Goal: Information Seeking & Learning: Learn about a topic

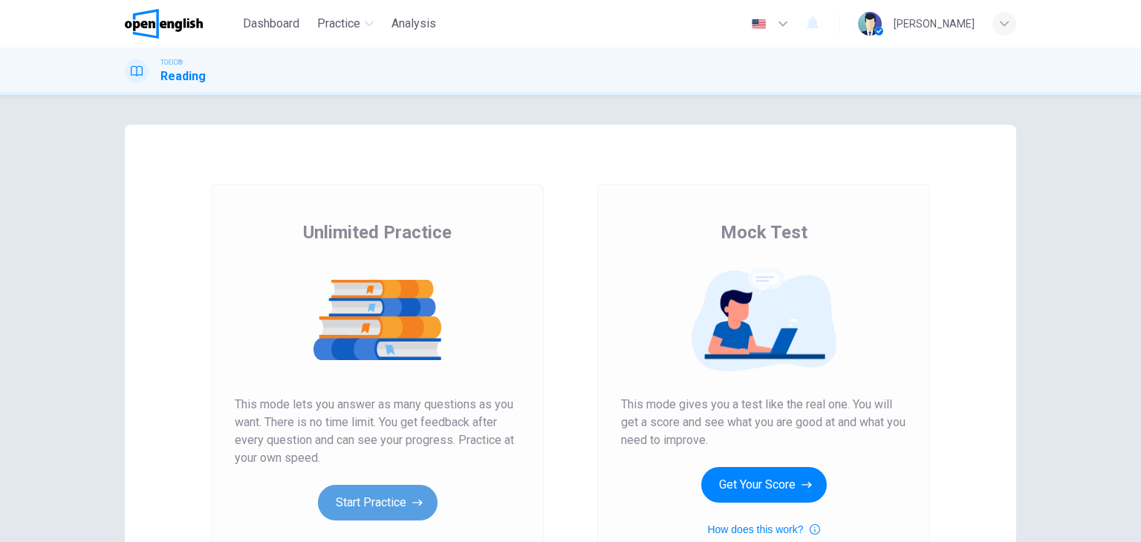
click at [364, 512] on button "Start Practice" at bounding box center [378, 503] width 120 height 36
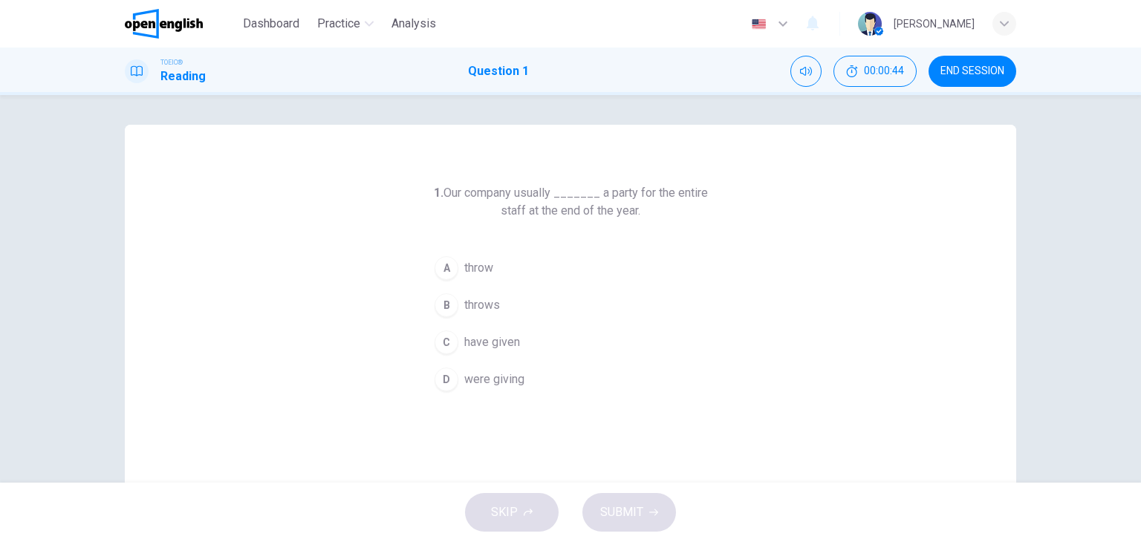
click at [507, 335] on span "have given" at bounding box center [492, 342] width 56 height 18
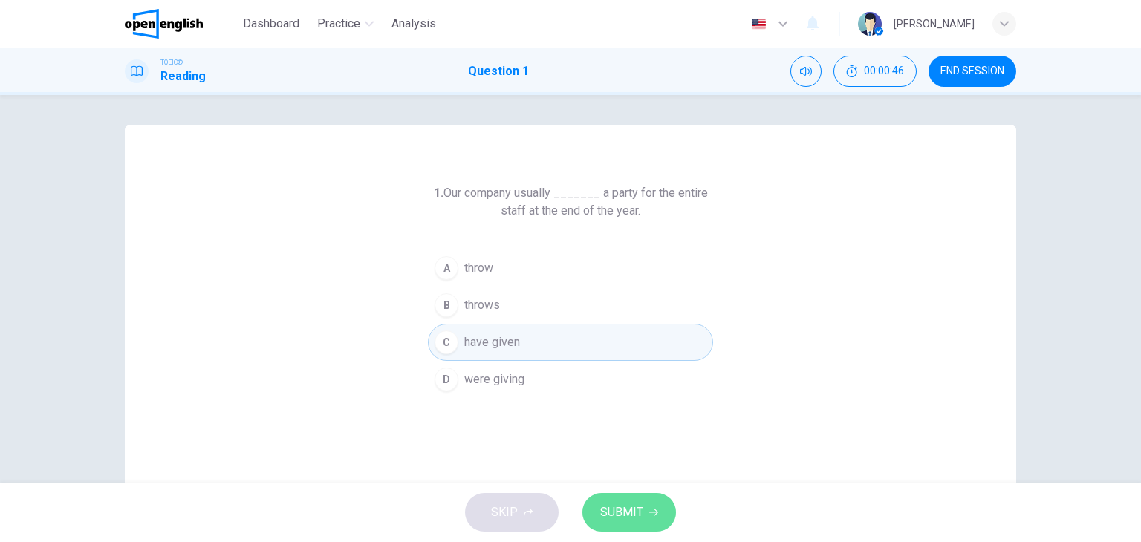
click at [622, 506] on span "SUBMIT" at bounding box center [621, 512] width 43 height 21
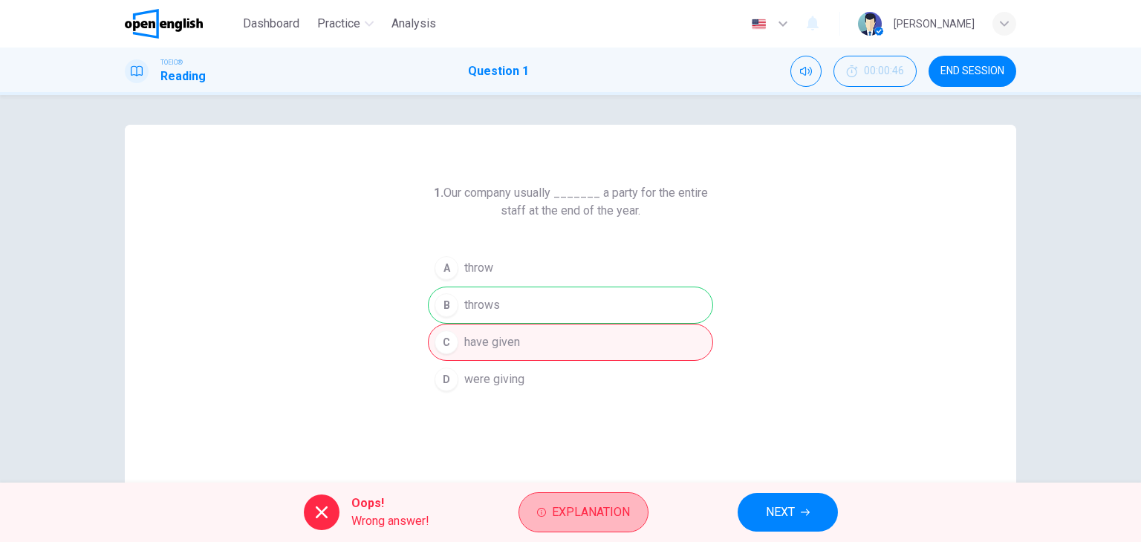
click at [622, 506] on span "Explanation" at bounding box center [591, 512] width 78 height 21
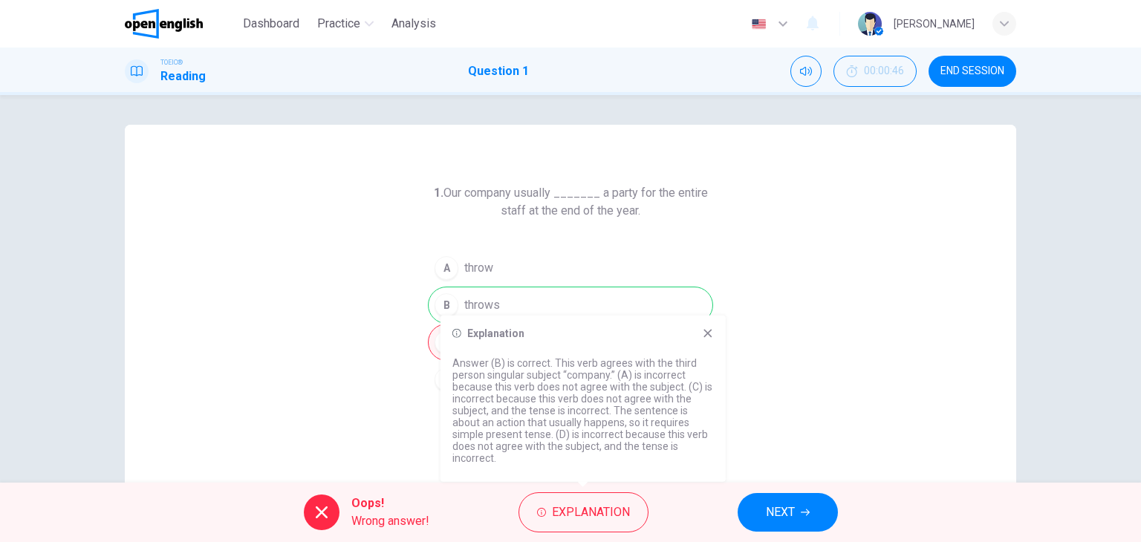
click at [711, 328] on icon at bounding box center [708, 333] width 12 height 12
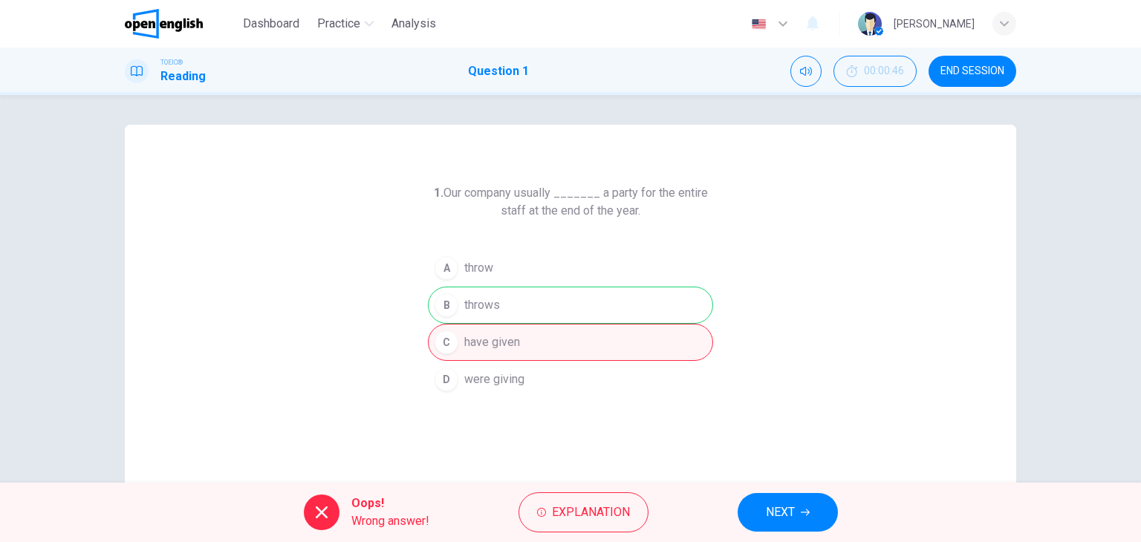
click at [543, 273] on div "A throw B throws C have given D were giving" at bounding box center [570, 324] width 285 height 149
click at [772, 511] on span "NEXT" at bounding box center [780, 512] width 29 height 21
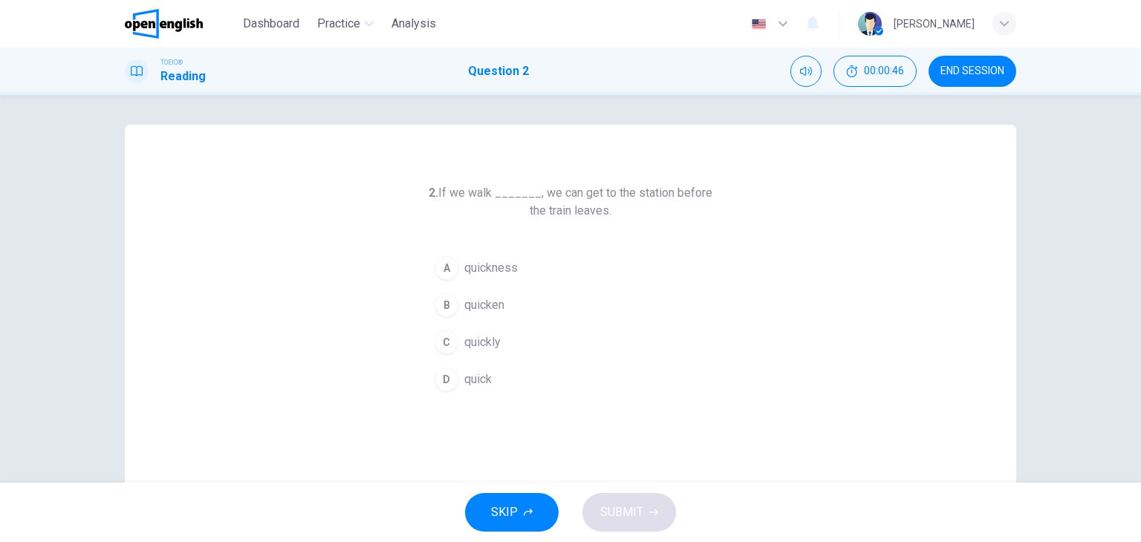
click at [772, 511] on div "SKIP SUBMIT" at bounding box center [570, 512] width 1141 height 59
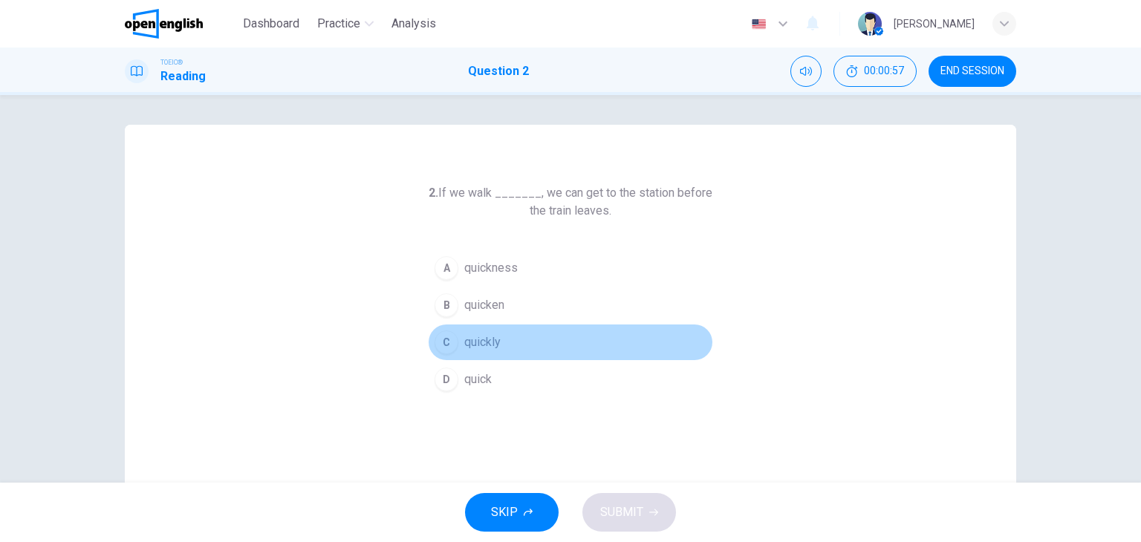
click at [501, 342] on button "C quickly" at bounding box center [570, 342] width 285 height 37
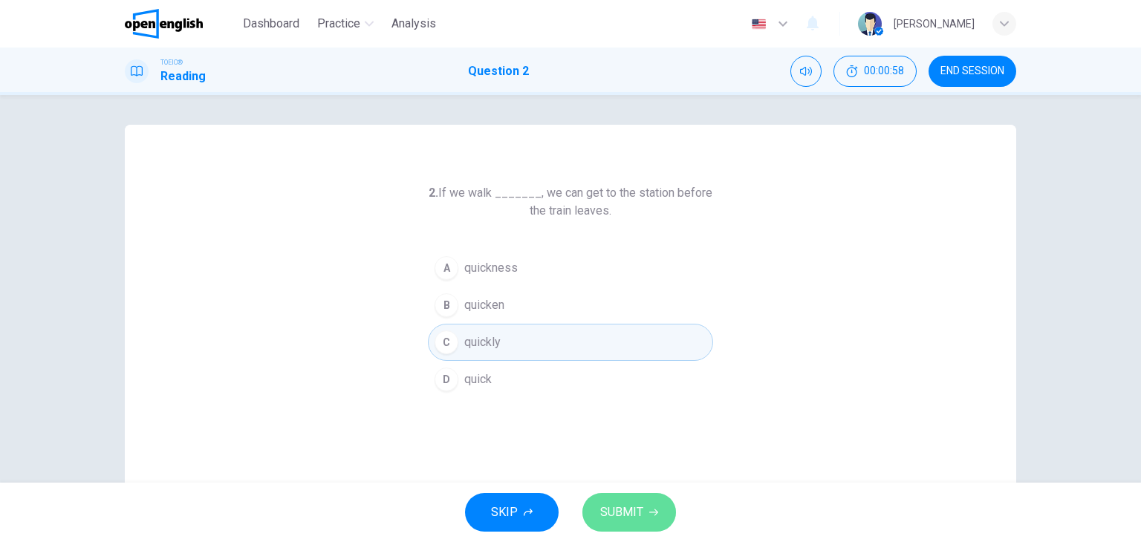
click at [606, 511] on span "SUBMIT" at bounding box center [621, 512] width 43 height 21
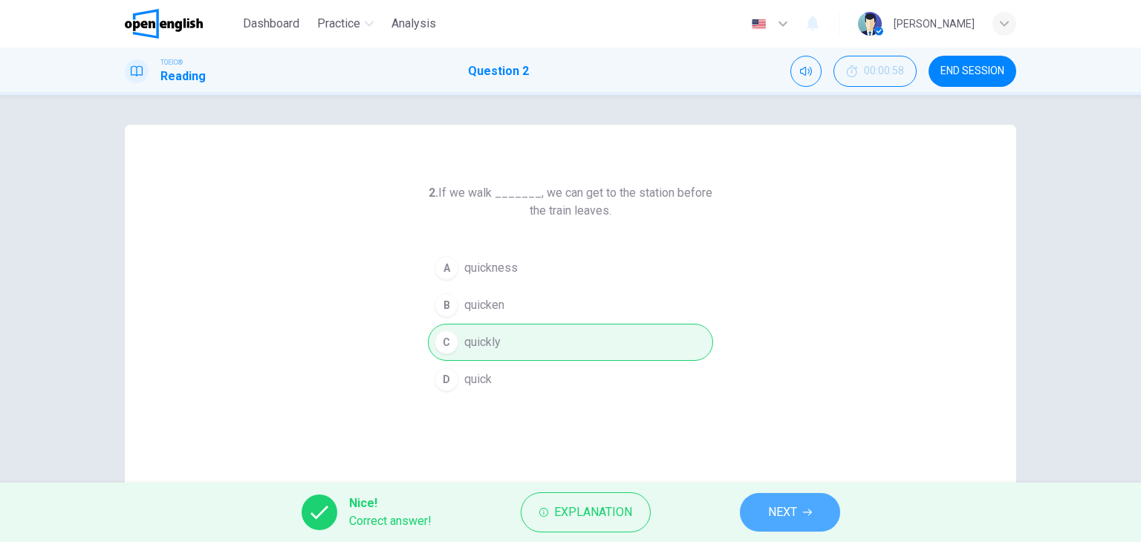
click at [760, 501] on button "NEXT" at bounding box center [790, 512] width 100 height 39
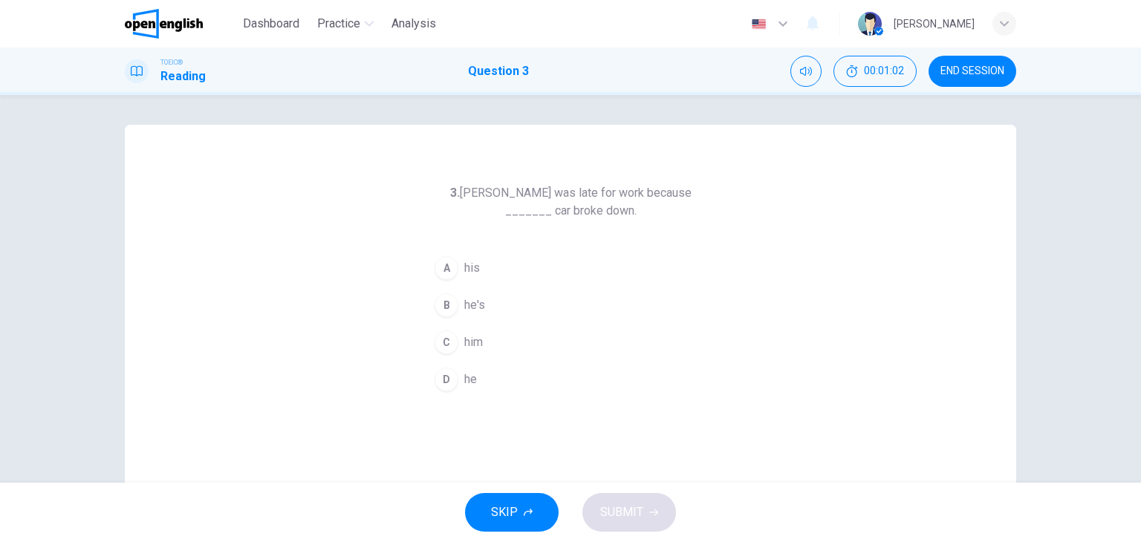
click at [541, 241] on div "3. [PERSON_NAME] was late for work because _______ car broke down. A his B he's…" at bounding box center [570, 291] width 285 height 214
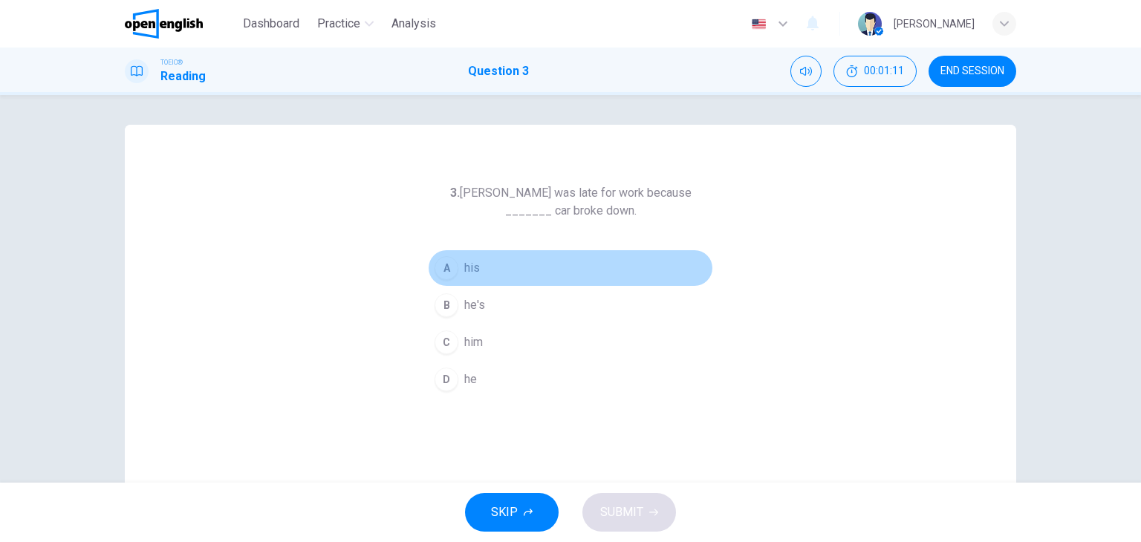
click at [475, 263] on span "his" at bounding box center [472, 268] width 16 height 18
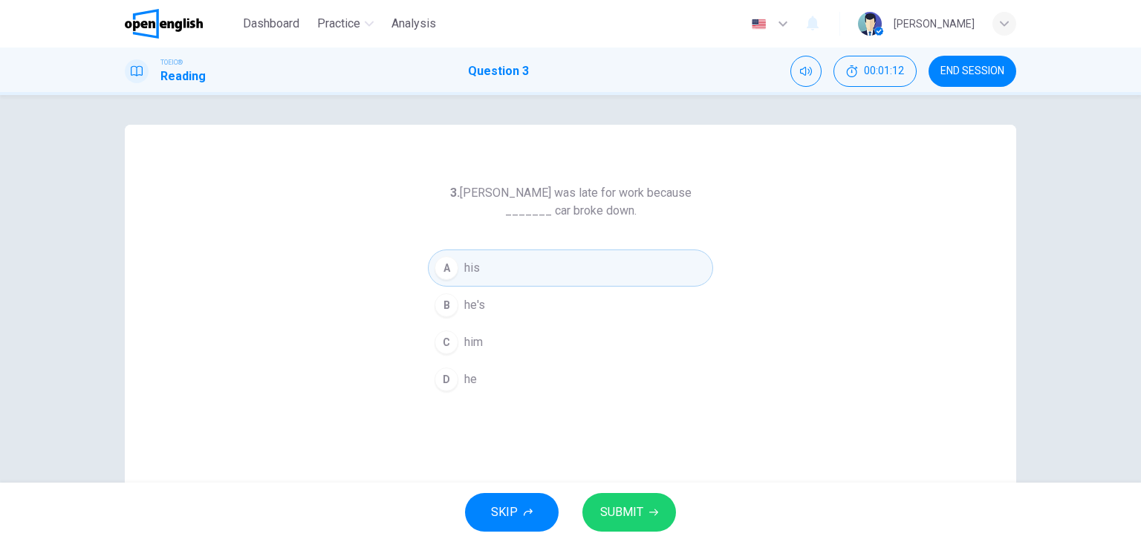
click at [618, 509] on span "SUBMIT" at bounding box center [621, 512] width 43 height 21
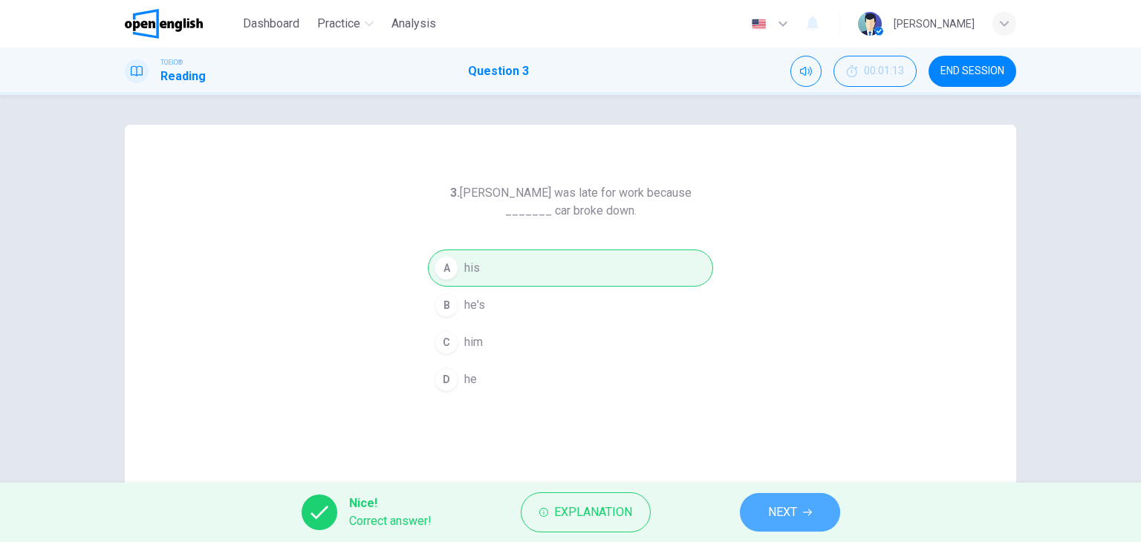
click at [769, 512] on span "NEXT" at bounding box center [782, 512] width 29 height 21
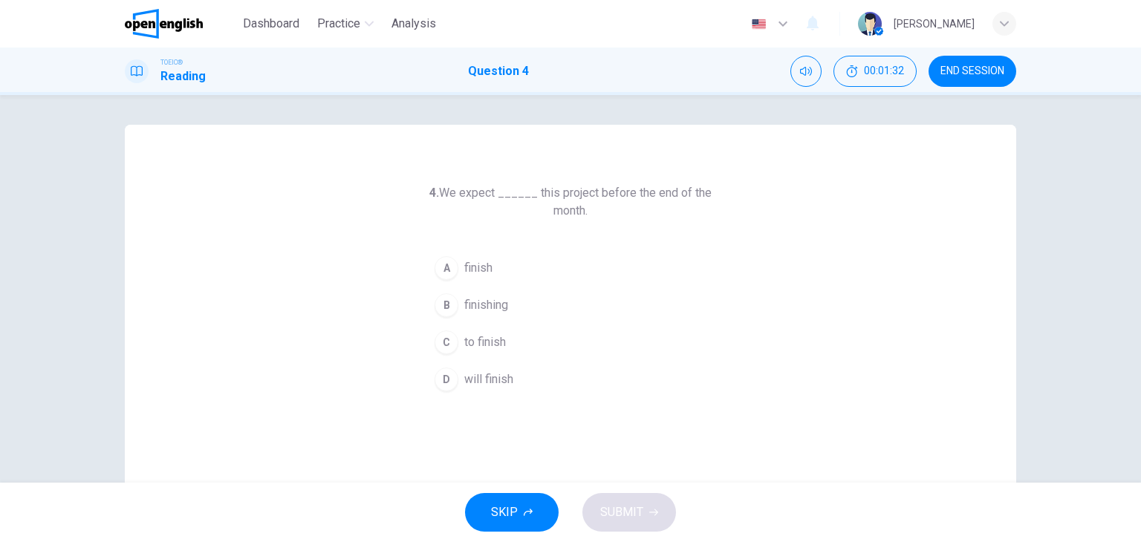
scroll to position [15, 0]
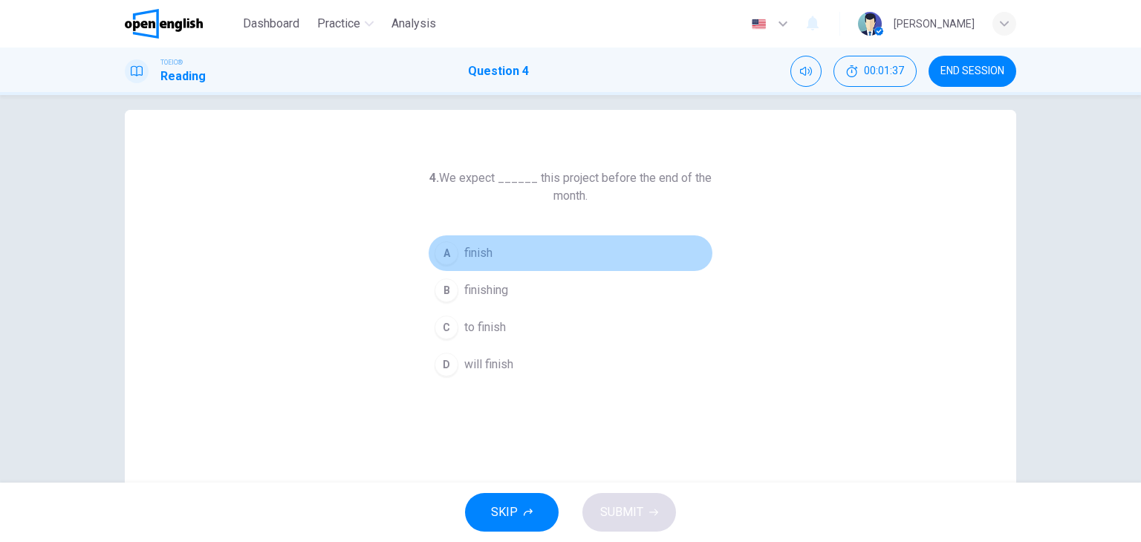
click at [472, 245] on span "finish" at bounding box center [478, 253] width 28 height 18
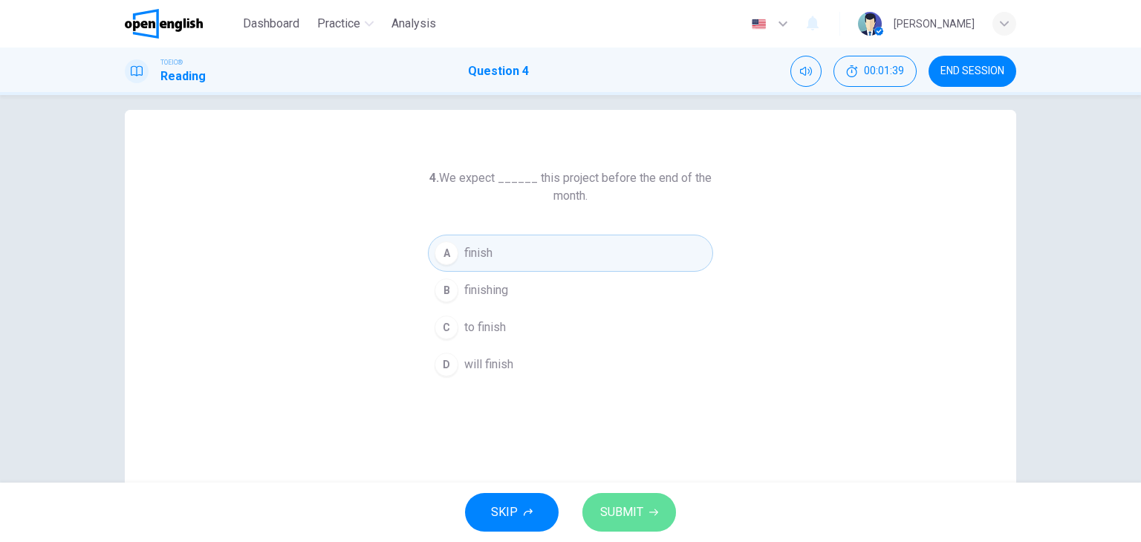
click at [623, 515] on span "SUBMIT" at bounding box center [621, 512] width 43 height 21
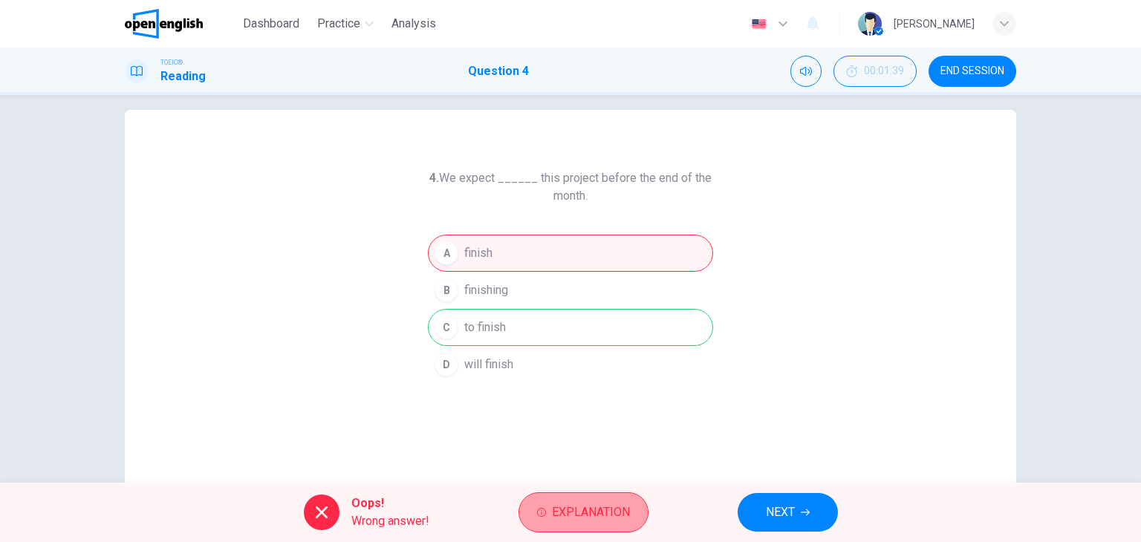
click at [559, 512] on span "Explanation" at bounding box center [591, 512] width 78 height 21
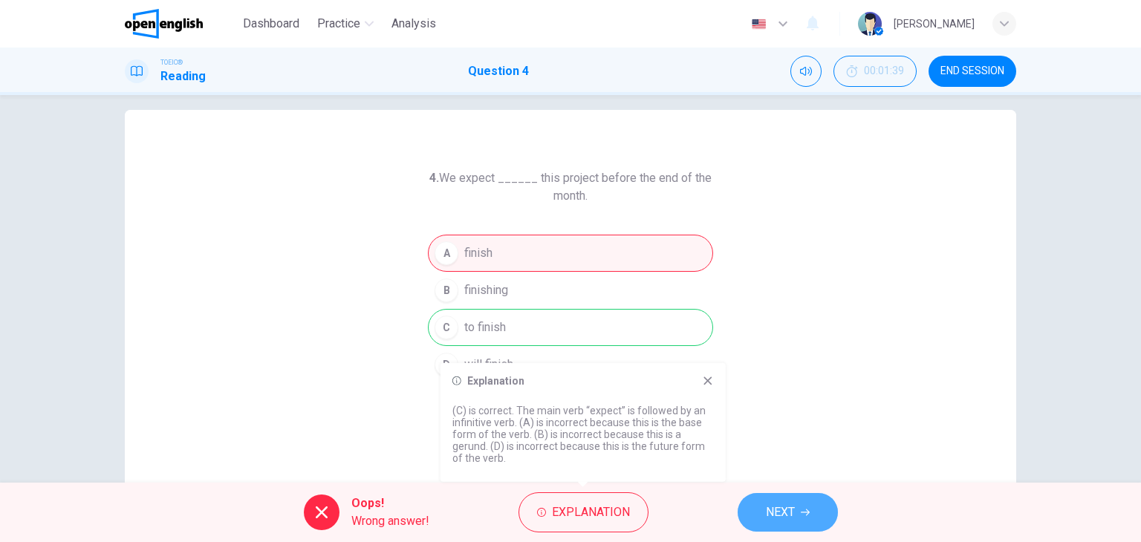
click at [798, 497] on button "NEXT" at bounding box center [787, 512] width 100 height 39
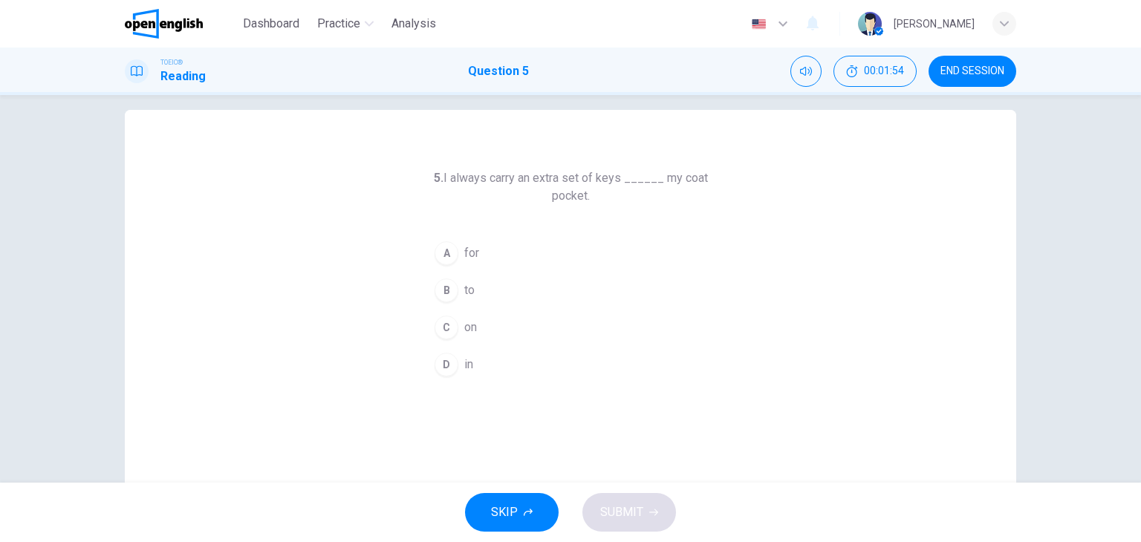
click at [455, 365] on button "D in" at bounding box center [570, 364] width 285 height 37
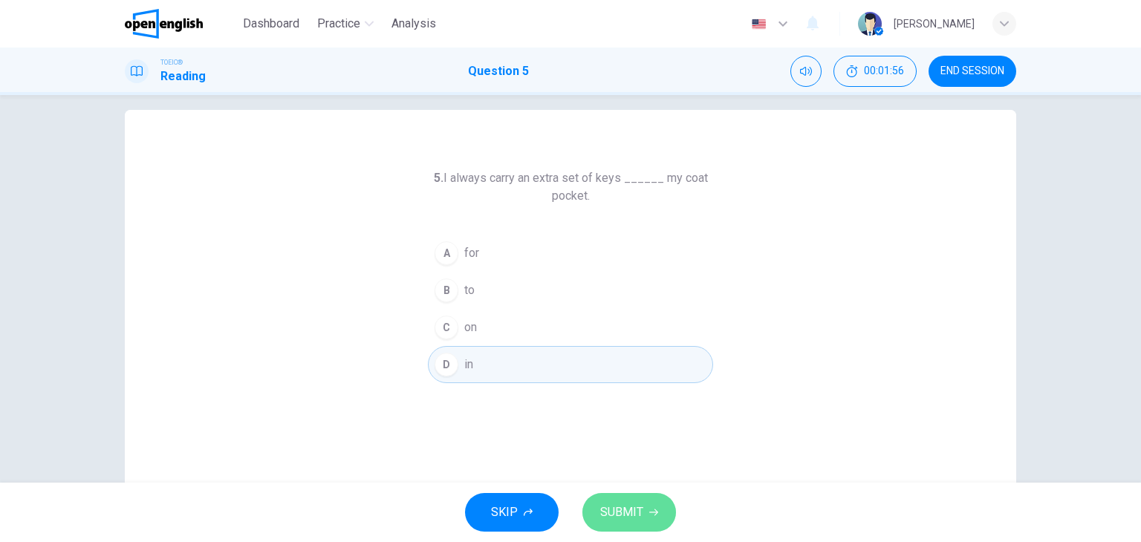
click at [612, 506] on span "SUBMIT" at bounding box center [621, 512] width 43 height 21
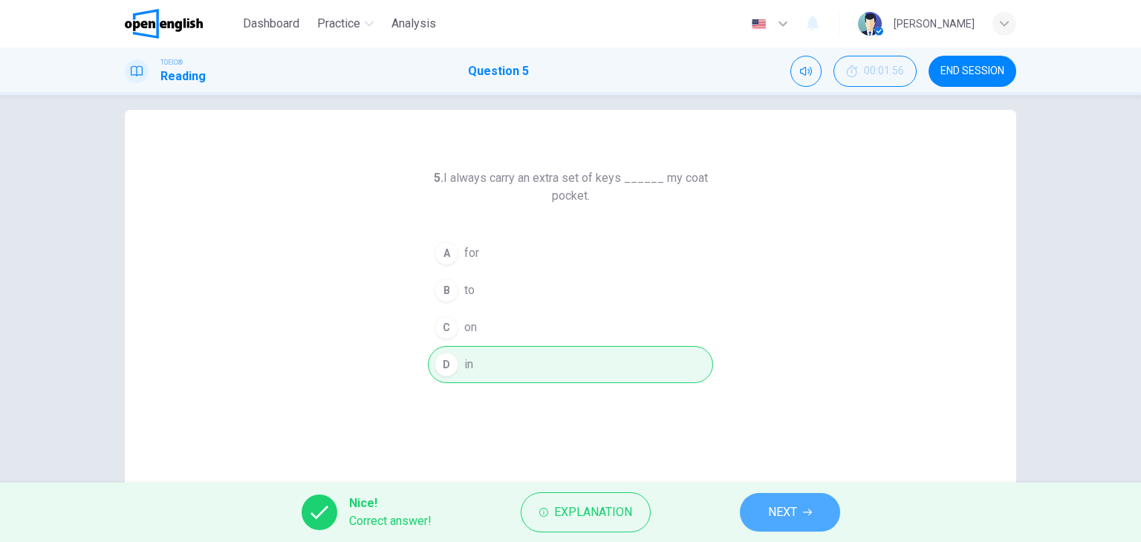
click at [760, 515] on button "NEXT" at bounding box center [790, 512] width 100 height 39
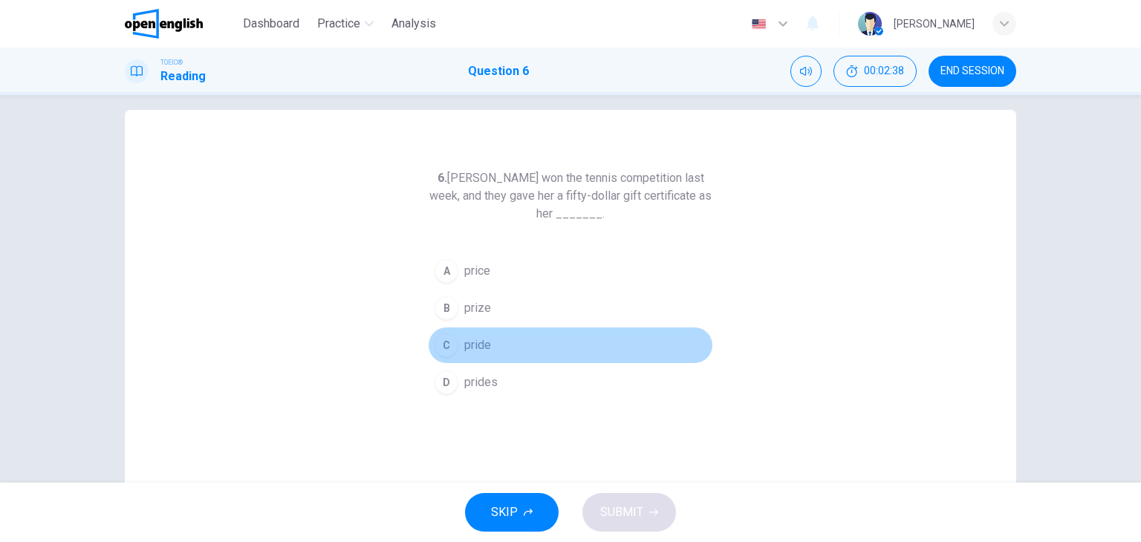
click at [480, 336] on span "pride" at bounding box center [477, 345] width 27 height 18
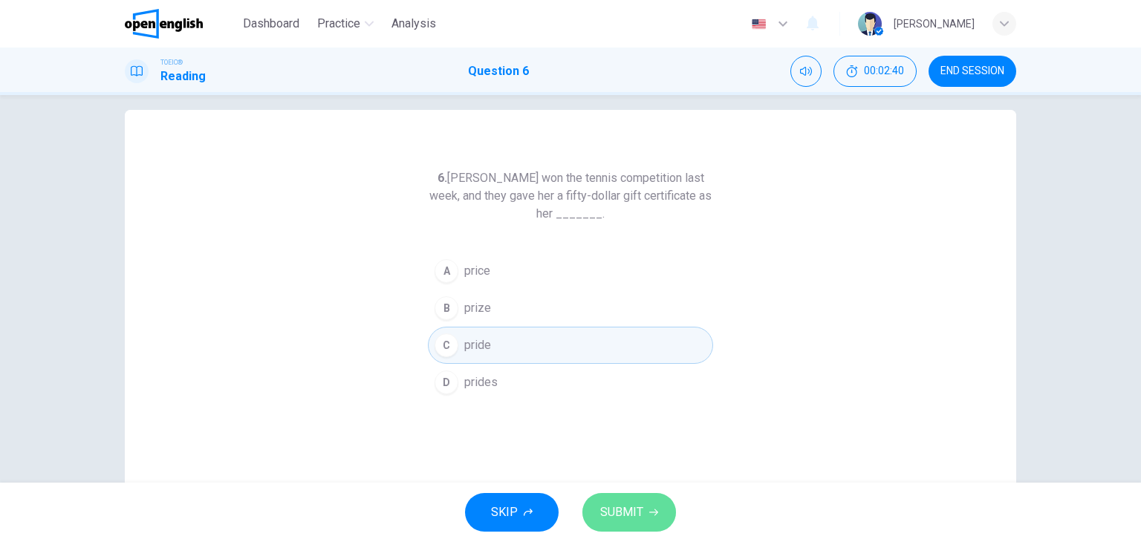
click at [623, 506] on span "SUBMIT" at bounding box center [621, 512] width 43 height 21
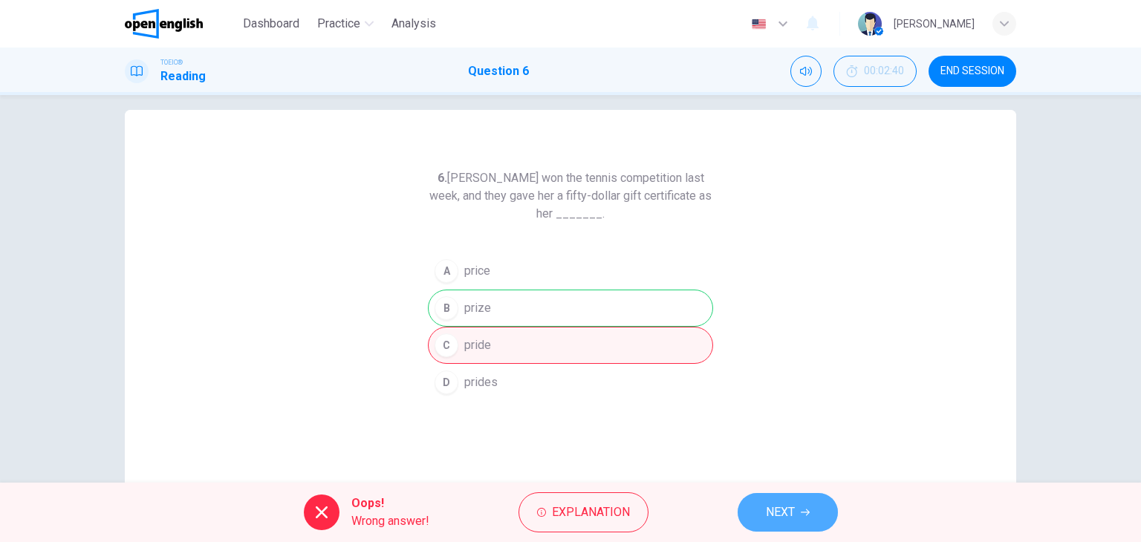
click at [775, 514] on span "NEXT" at bounding box center [780, 512] width 29 height 21
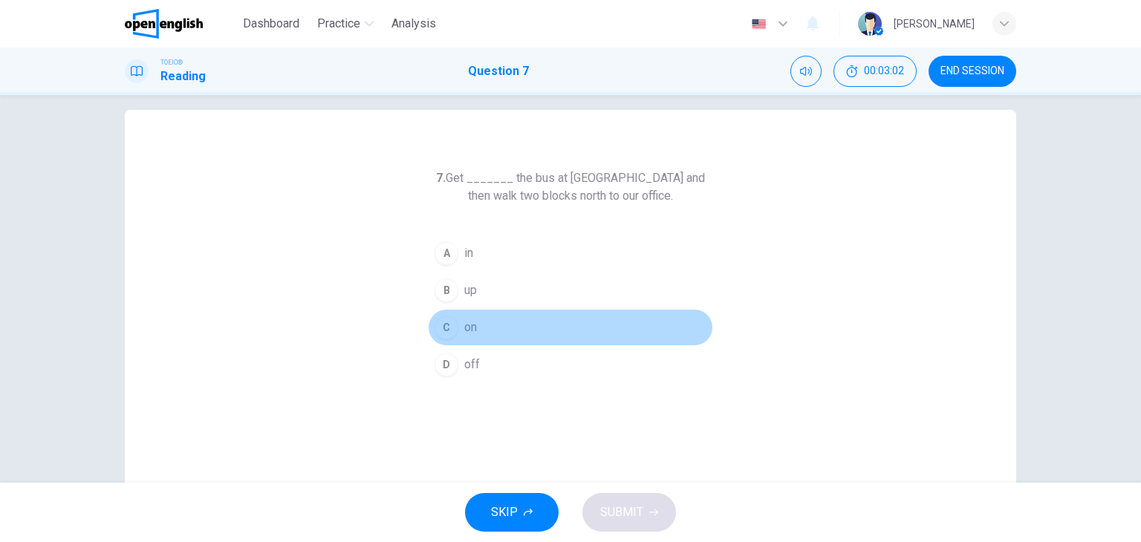
click at [470, 326] on span "on" at bounding box center [470, 328] width 13 height 18
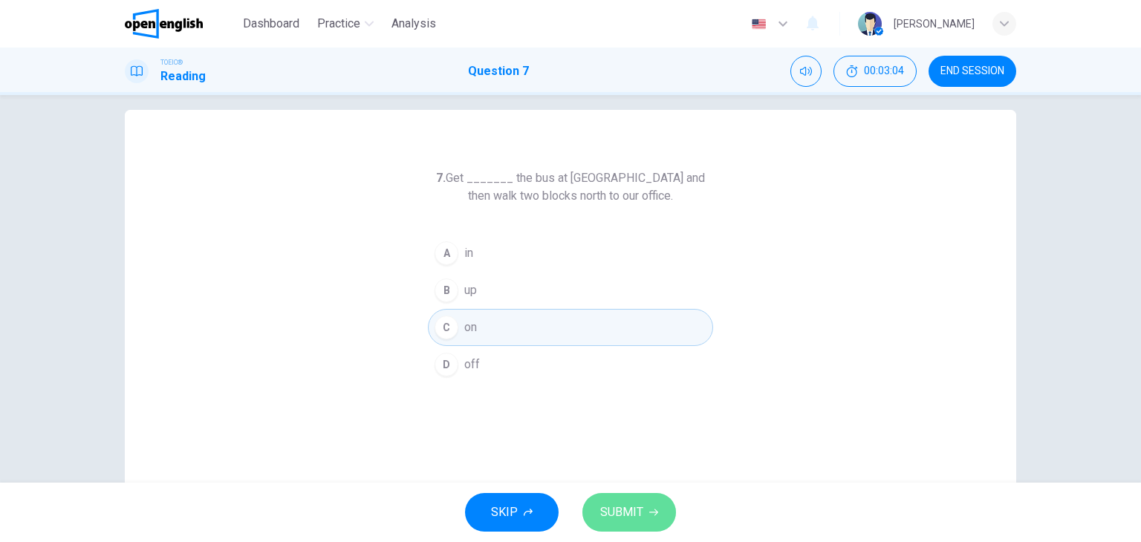
click at [619, 506] on span "SUBMIT" at bounding box center [621, 512] width 43 height 21
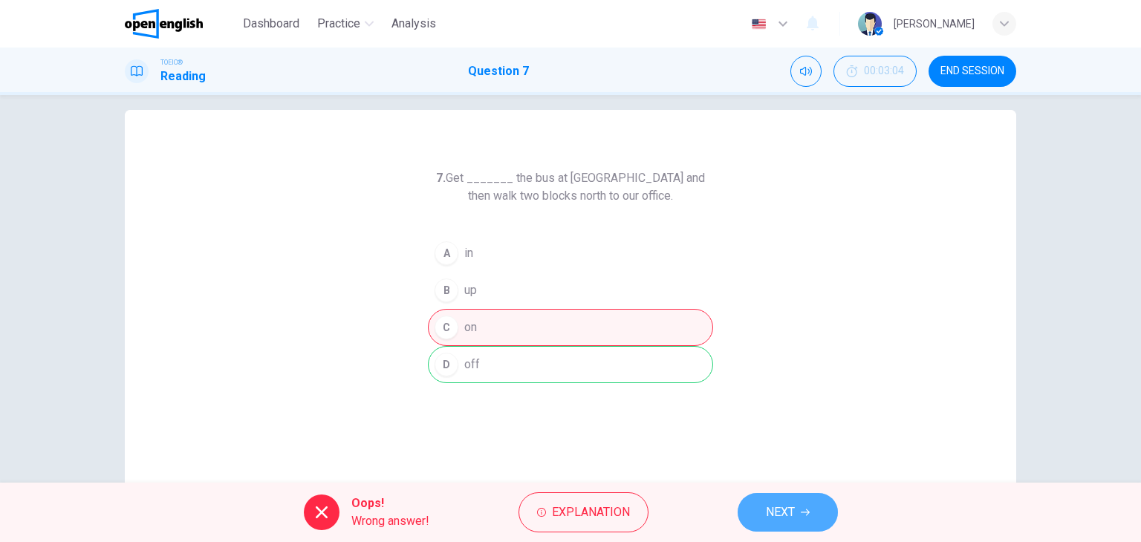
click at [804, 522] on button "NEXT" at bounding box center [787, 512] width 100 height 39
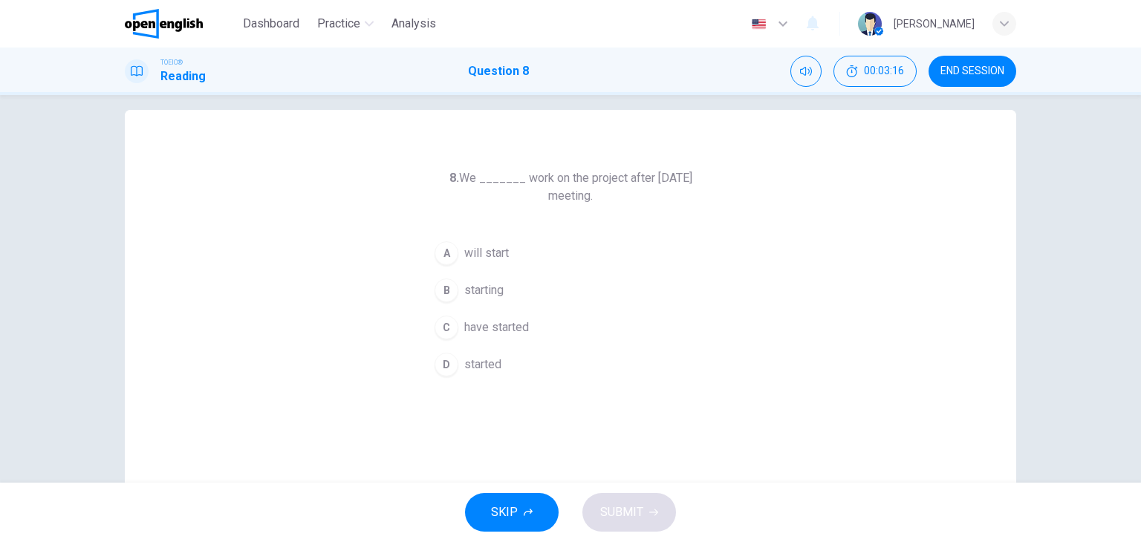
scroll to position [36, 0]
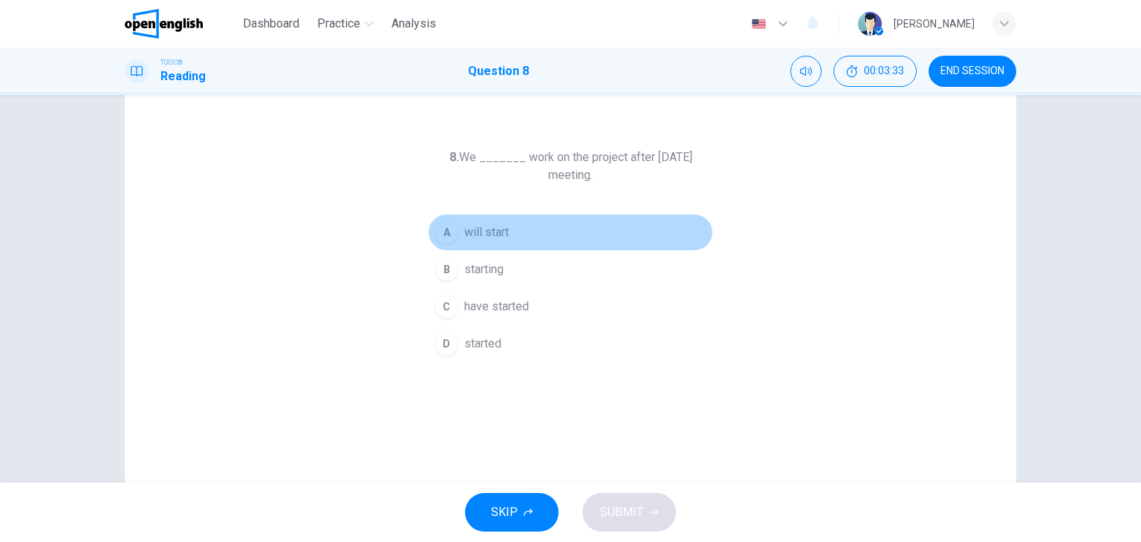
click at [504, 230] on span "will start" at bounding box center [486, 233] width 45 height 18
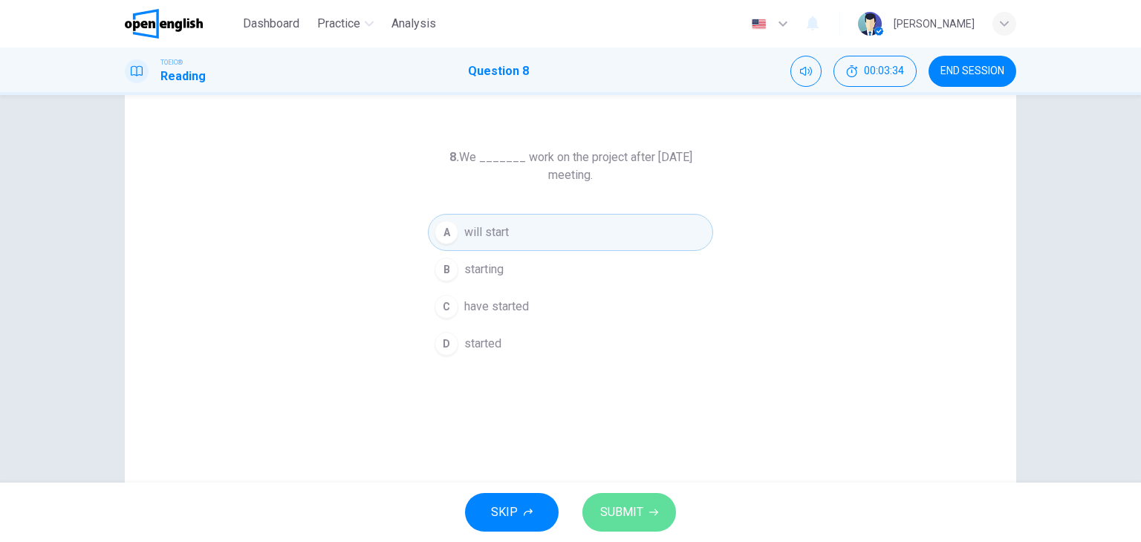
click at [622, 511] on span "SUBMIT" at bounding box center [621, 512] width 43 height 21
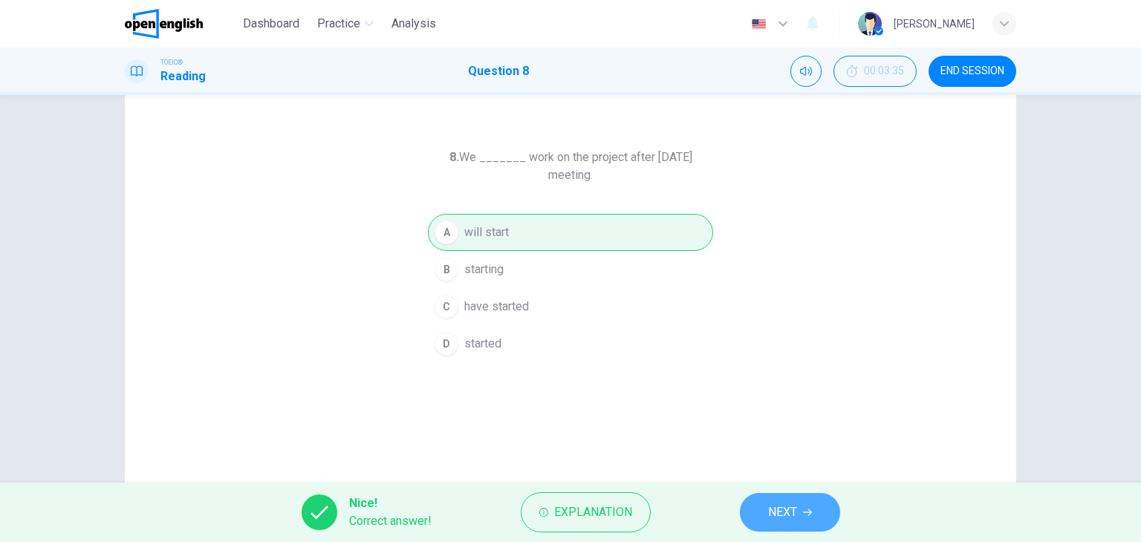
click at [775, 506] on span "NEXT" at bounding box center [782, 512] width 29 height 21
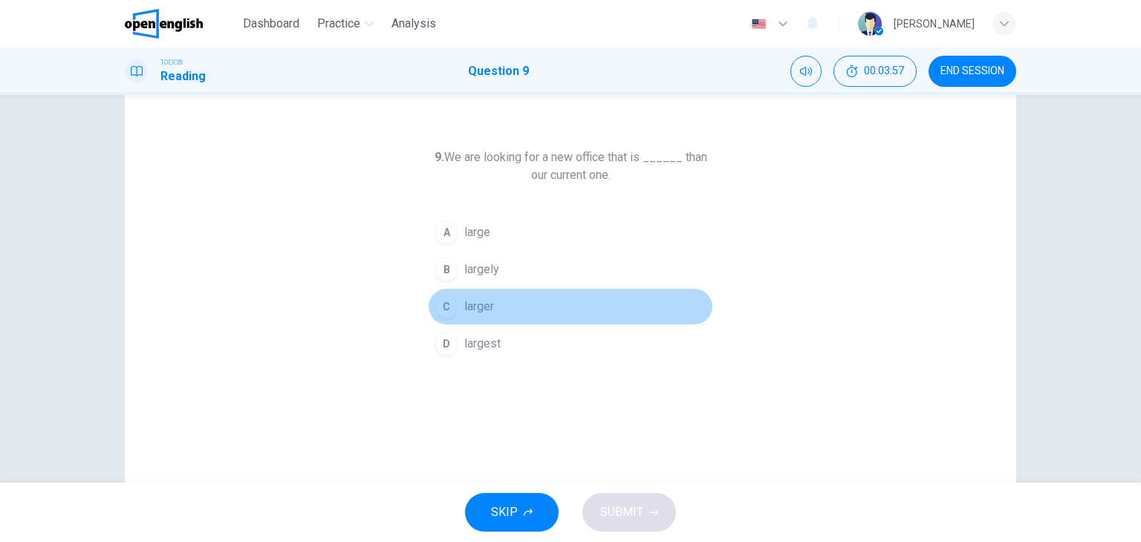
click at [478, 304] on span "larger" at bounding box center [479, 307] width 30 height 18
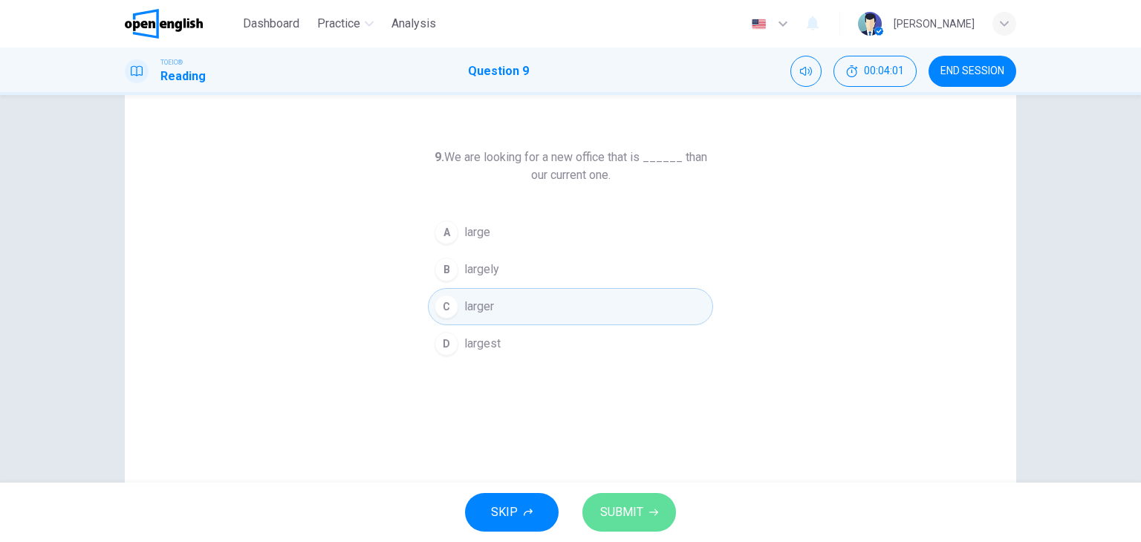
click at [616, 503] on span "SUBMIT" at bounding box center [621, 512] width 43 height 21
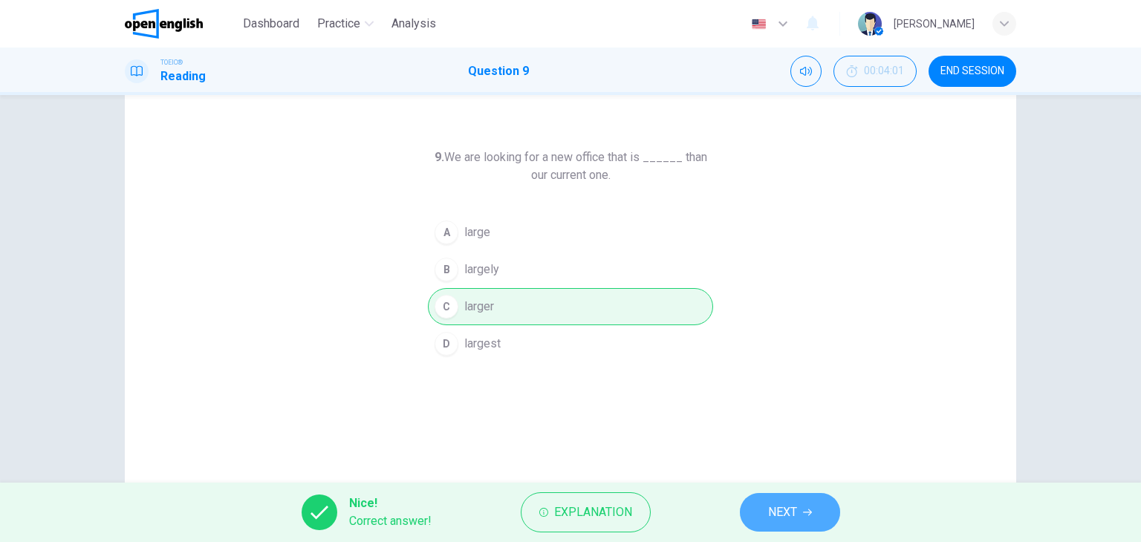
click at [774, 515] on span "NEXT" at bounding box center [782, 512] width 29 height 21
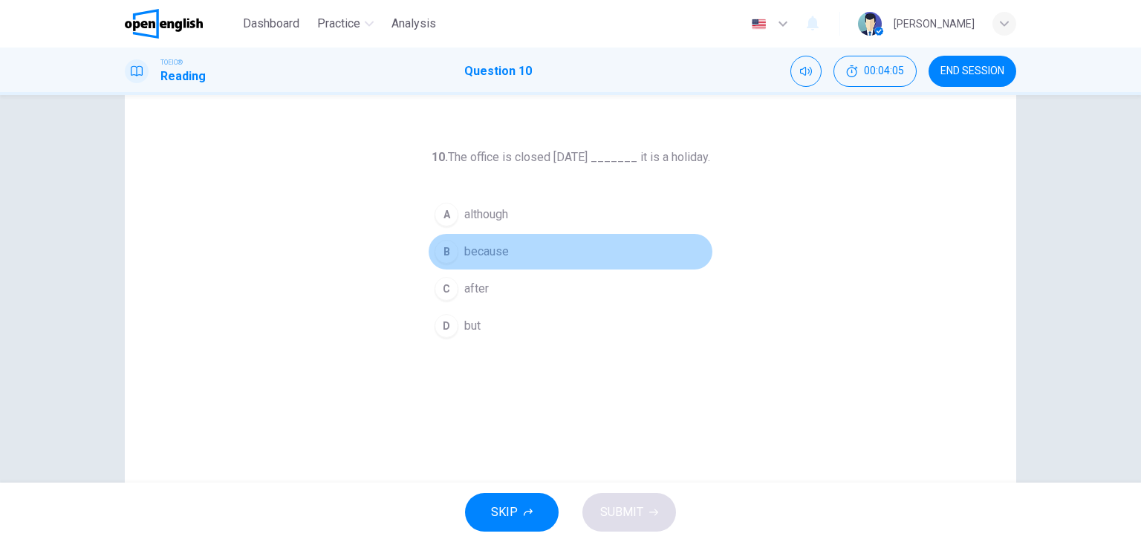
click at [505, 249] on button "B because" at bounding box center [570, 251] width 285 height 37
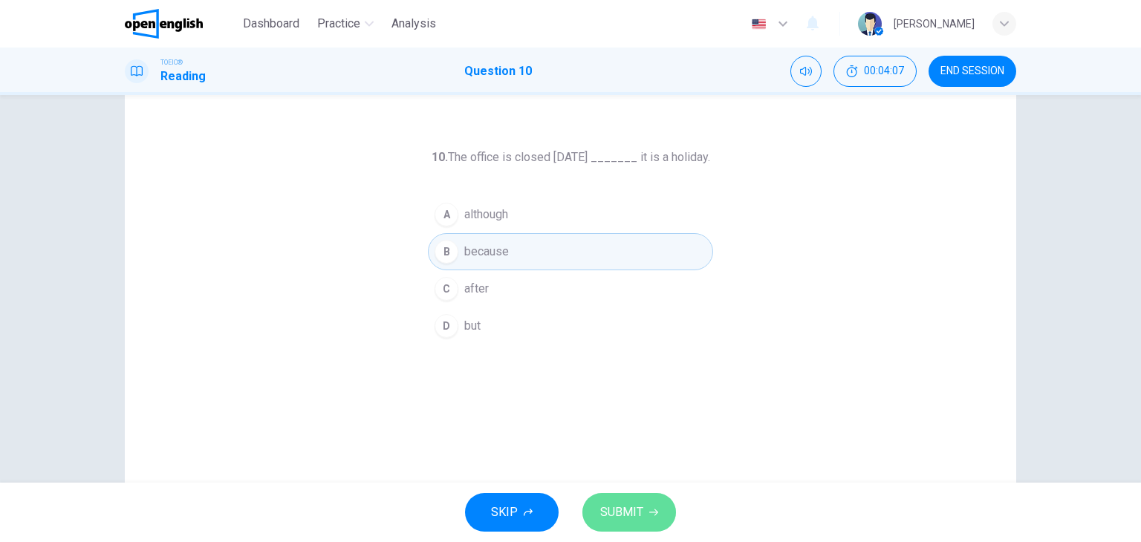
click at [633, 511] on span "SUBMIT" at bounding box center [621, 512] width 43 height 21
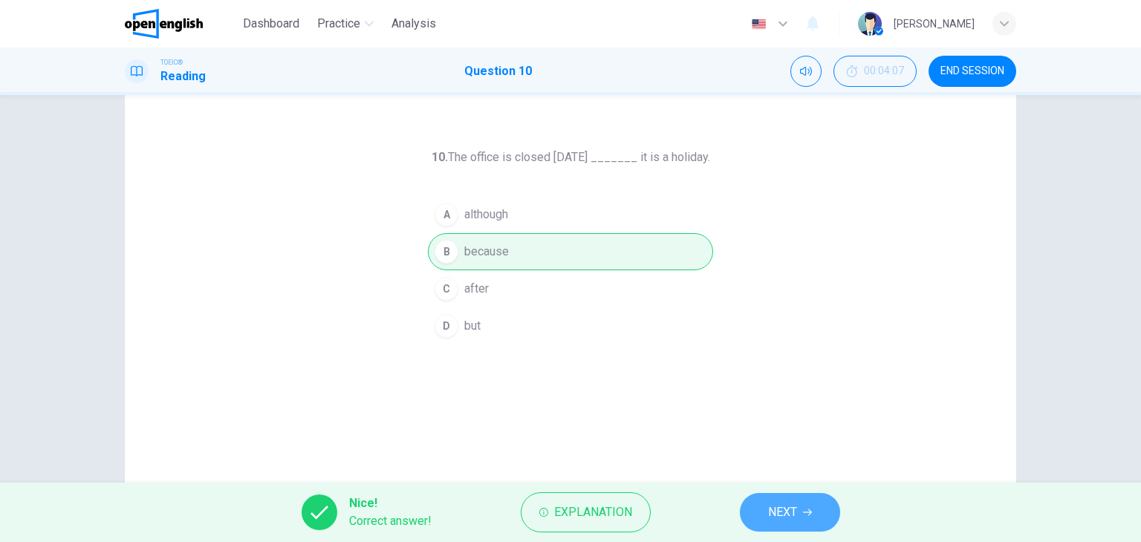
click at [780, 509] on span "NEXT" at bounding box center [782, 512] width 29 height 21
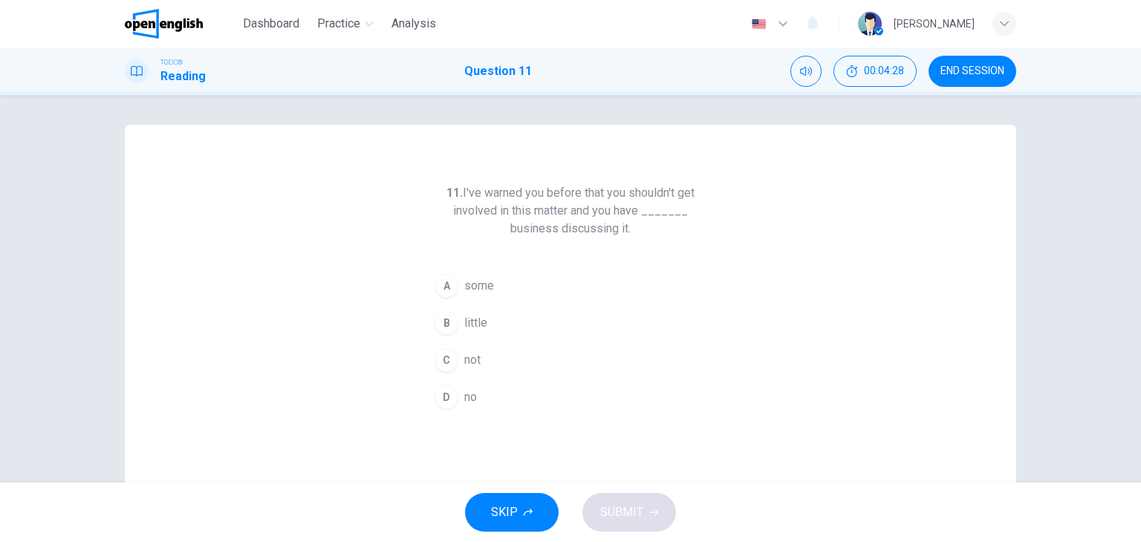
click at [478, 206] on h6 "11. I've warned you before that you shouldn't get involved in this matter and y…" at bounding box center [570, 210] width 285 height 53
click at [483, 203] on h6 "11. I've warned you before that you shouldn't get involved in this matter and y…" at bounding box center [570, 210] width 285 height 53
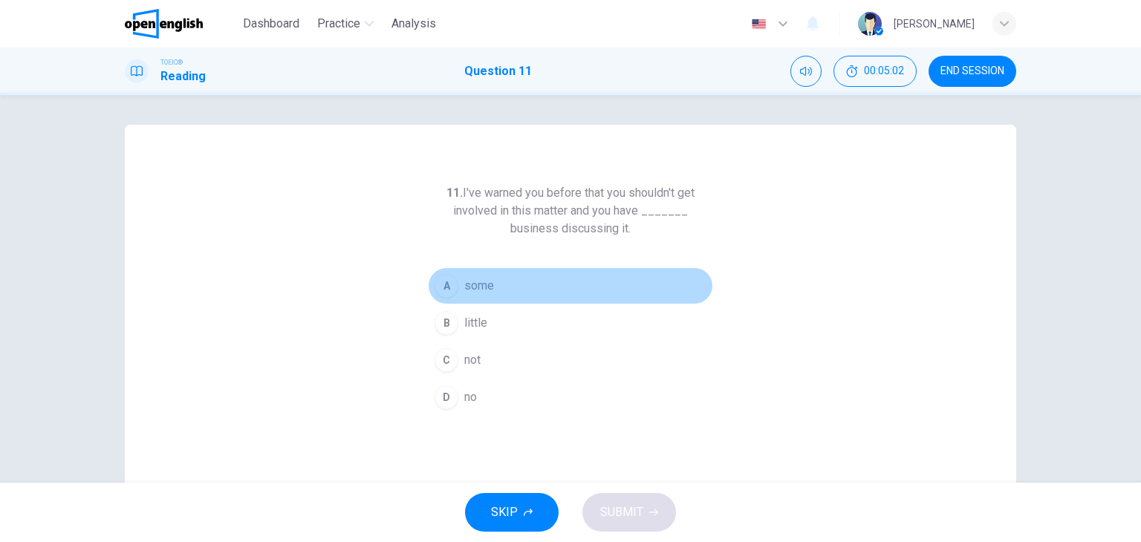
click at [489, 292] on span "some" at bounding box center [479, 286] width 30 height 18
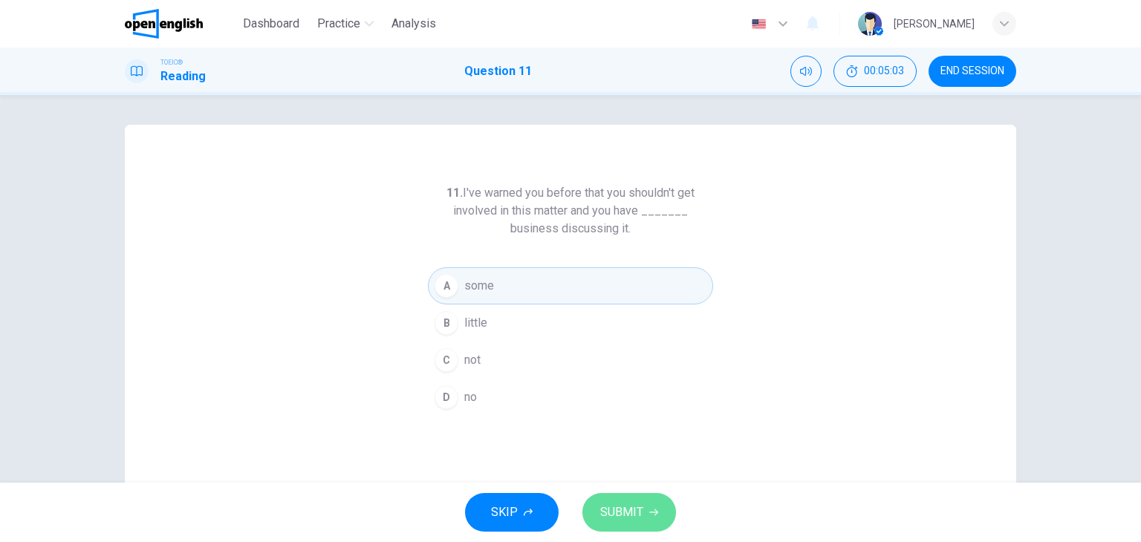
click at [619, 495] on button "SUBMIT" at bounding box center [629, 512] width 94 height 39
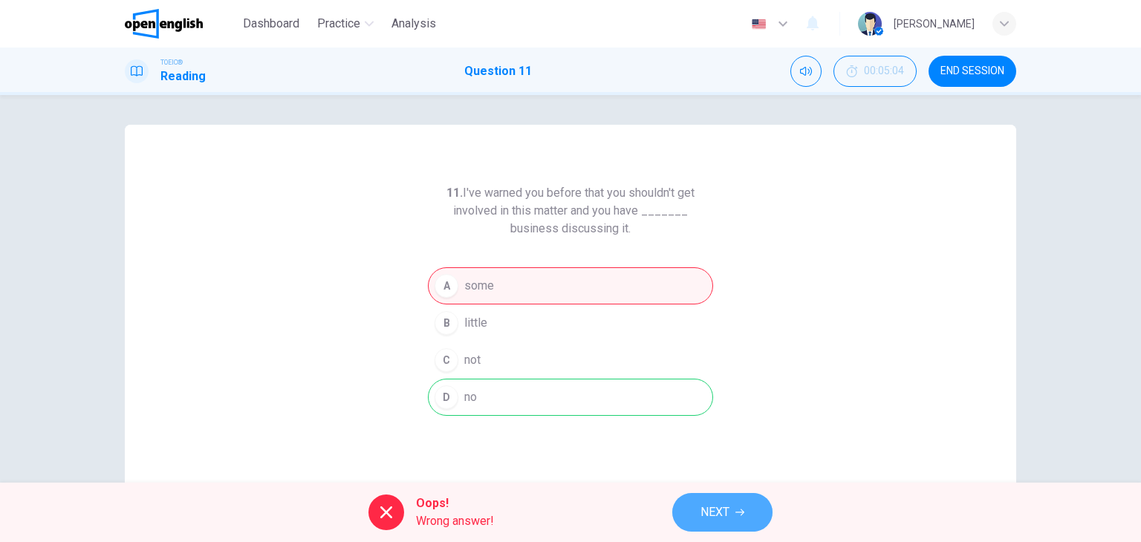
click at [714, 493] on button "NEXT" at bounding box center [722, 512] width 100 height 39
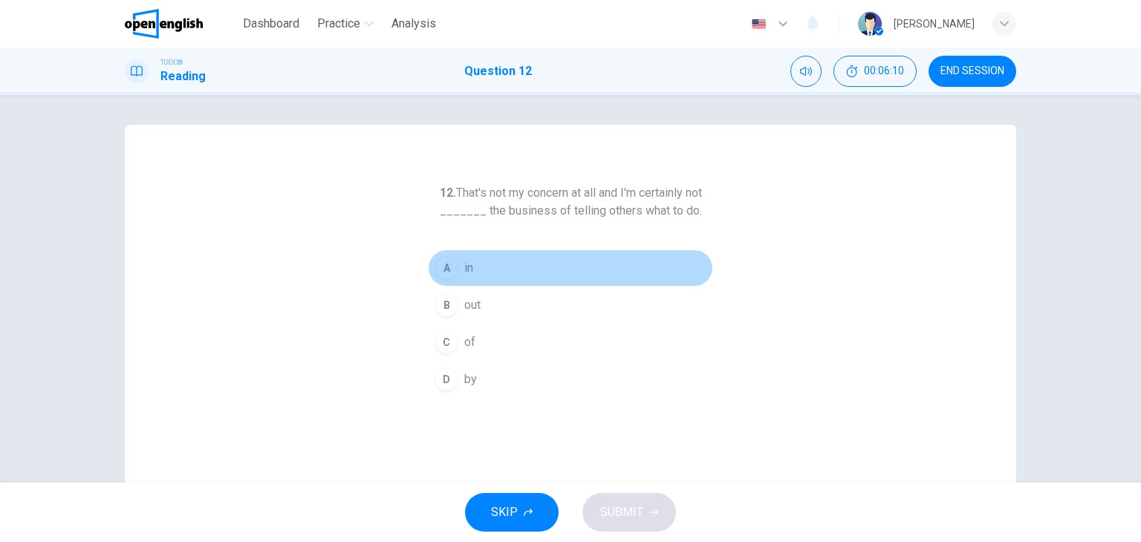
click at [466, 270] on span "in" at bounding box center [468, 268] width 9 height 18
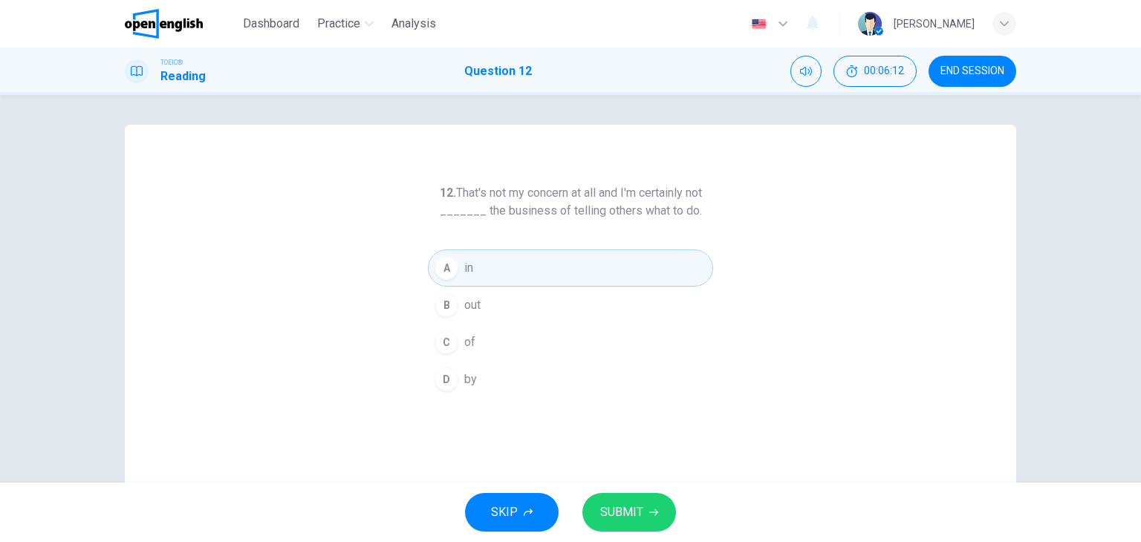
click at [625, 500] on button "SUBMIT" at bounding box center [629, 512] width 94 height 39
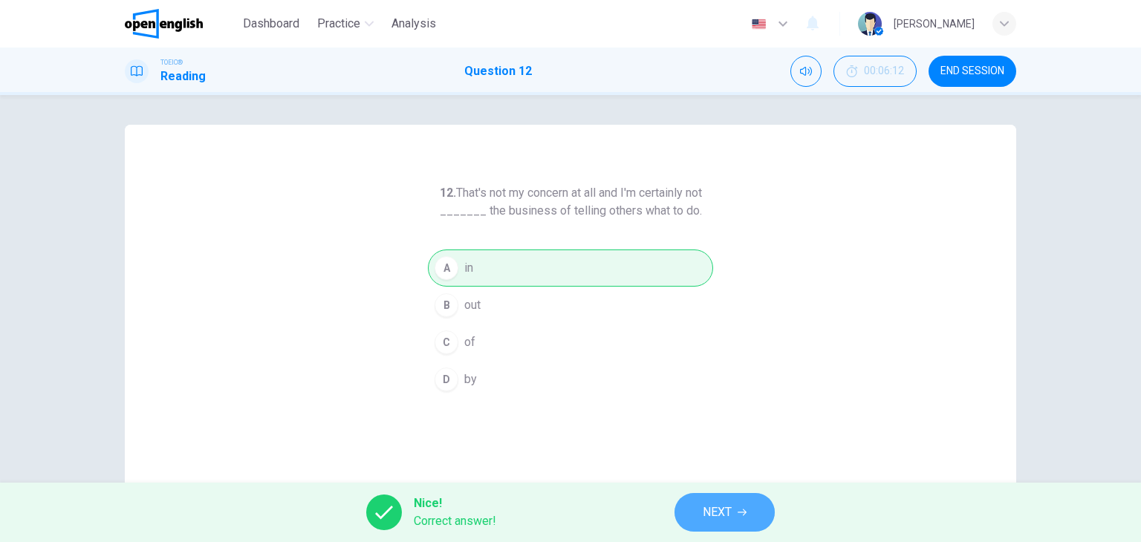
click at [701, 509] on button "NEXT" at bounding box center [724, 512] width 100 height 39
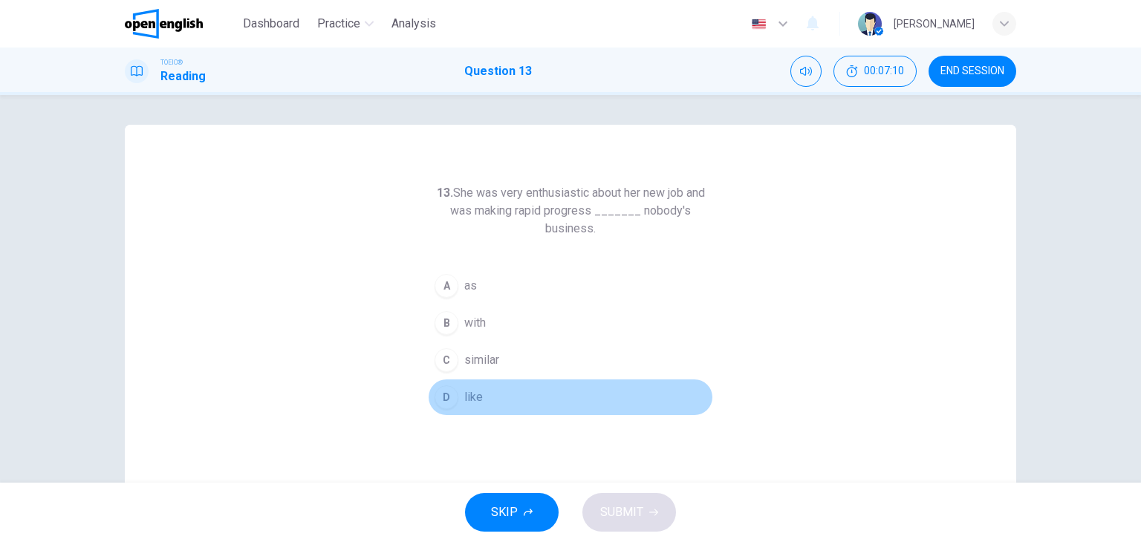
click at [469, 392] on span "like" at bounding box center [473, 397] width 19 height 18
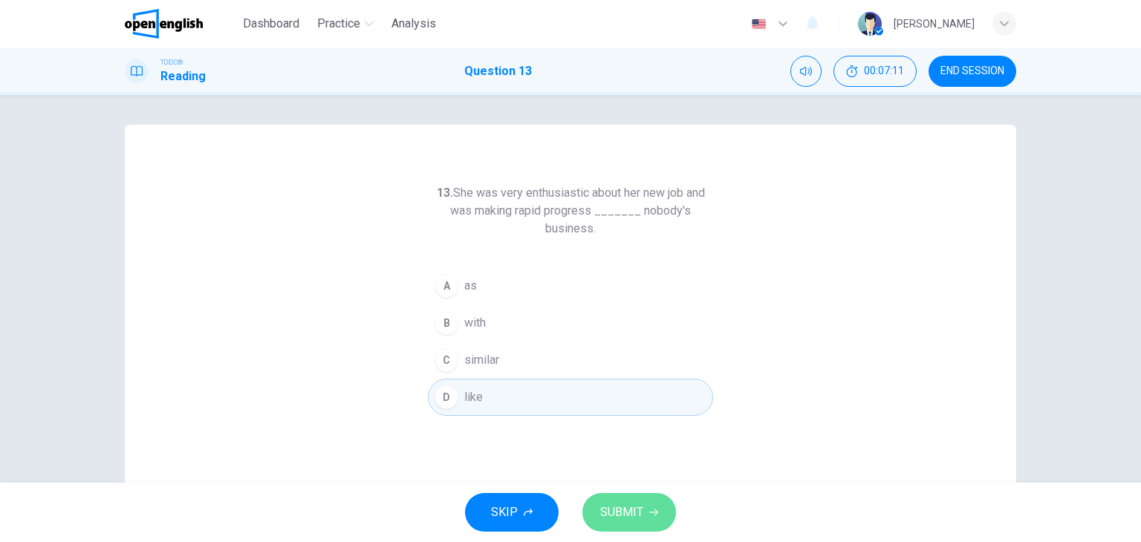
click at [625, 493] on button "SUBMIT" at bounding box center [629, 512] width 94 height 39
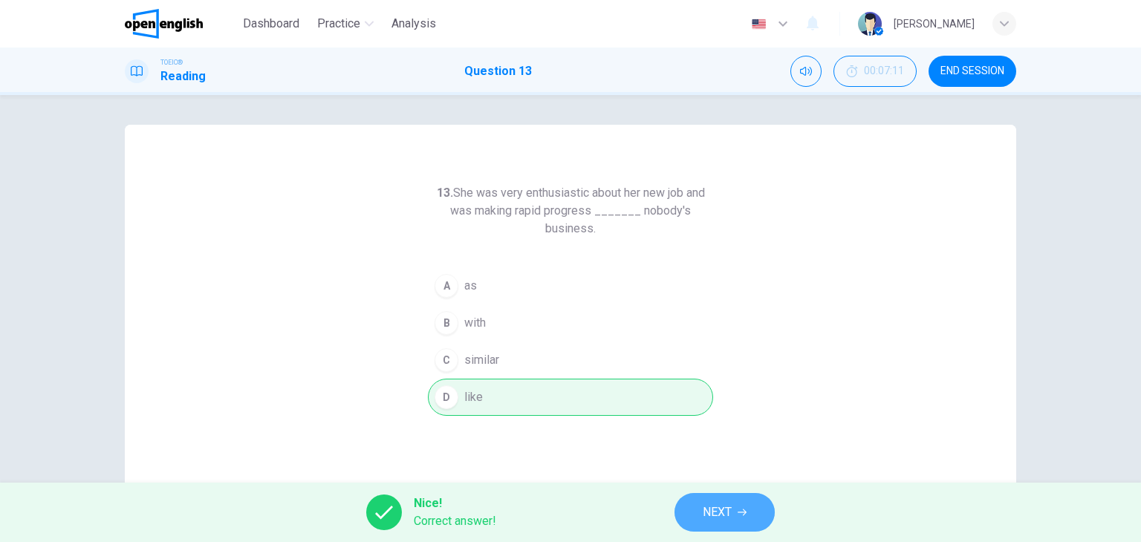
click at [711, 513] on span "NEXT" at bounding box center [717, 512] width 29 height 21
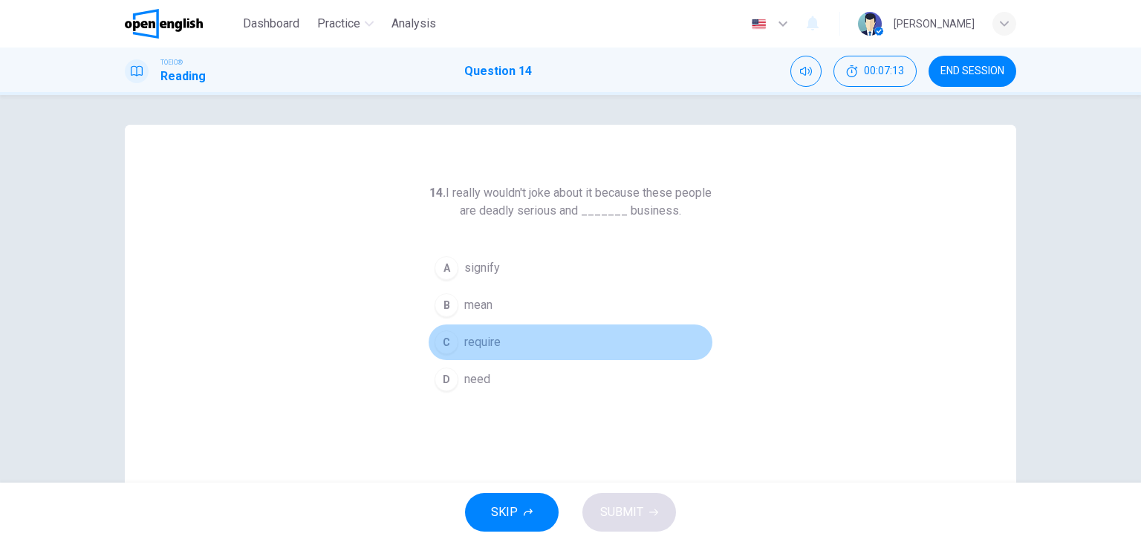
click at [654, 342] on button "C require" at bounding box center [570, 342] width 285 height 37
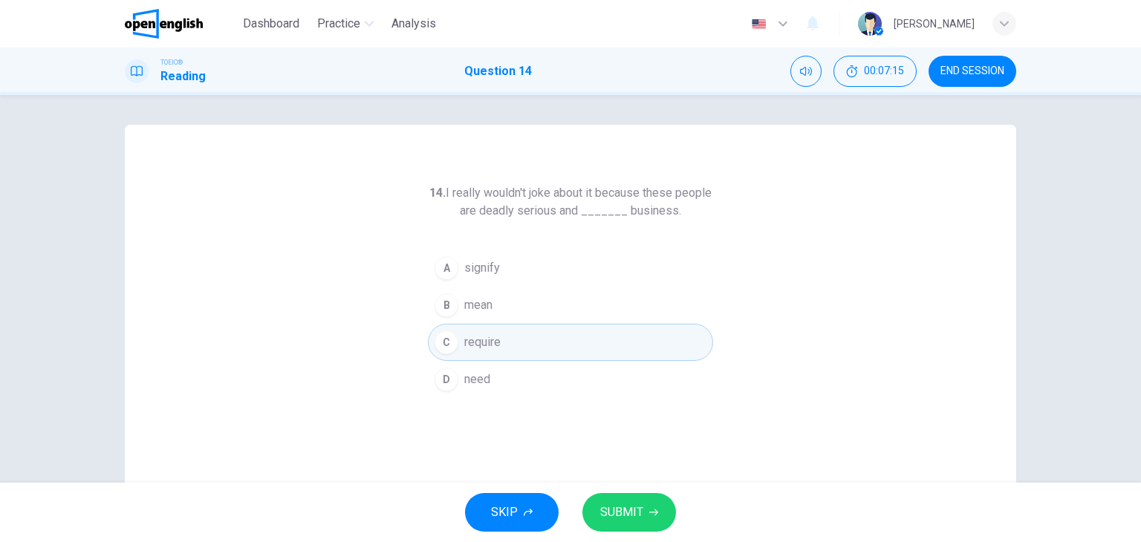
click at [729, 391] on div "14. I really wouldn't joke about it because these people are deadly serious and…" at bounding box center [570, 383] width 891 height 516
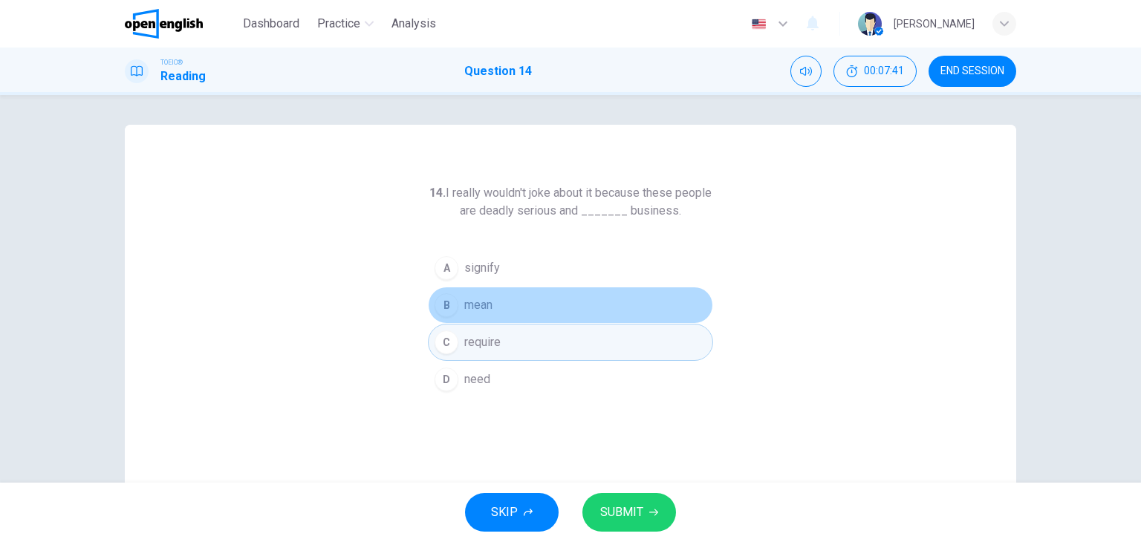
click at [475, 307] on span "mean" at bounding box center [478, 305] width 28 height 18
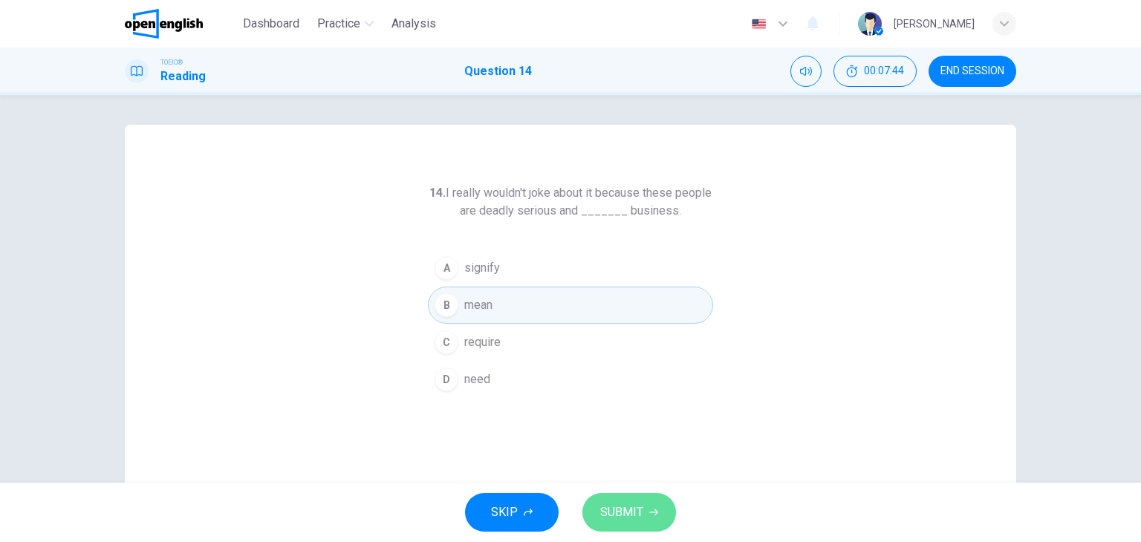
click at [627, 497] on button "SUBMIT" at bounding box center [629, 512] width 94 height 39
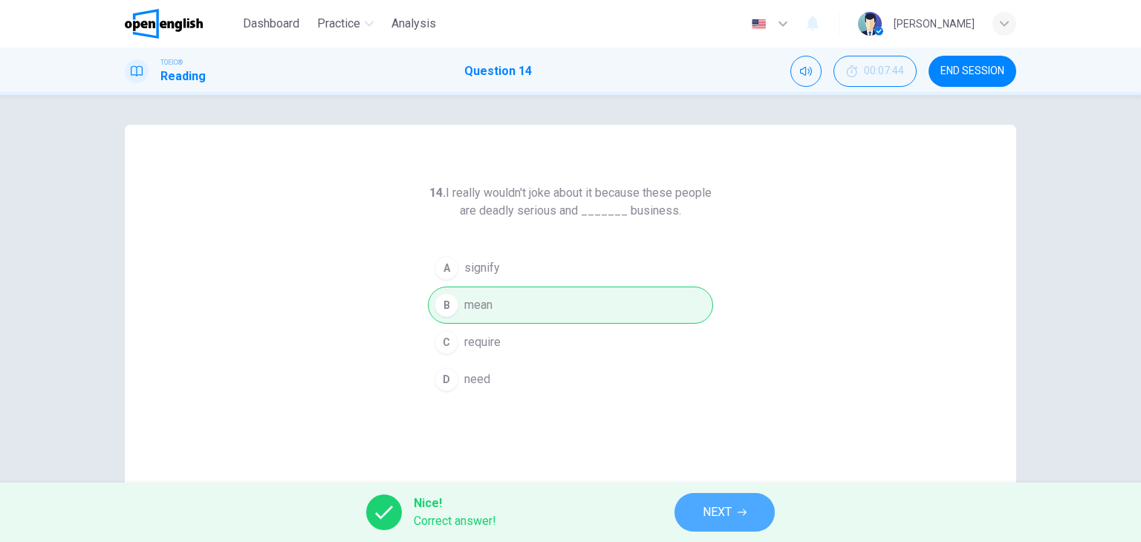
click at [712, 512] on span "NEXT" at bounding box center [717, 512] width 29 height 21
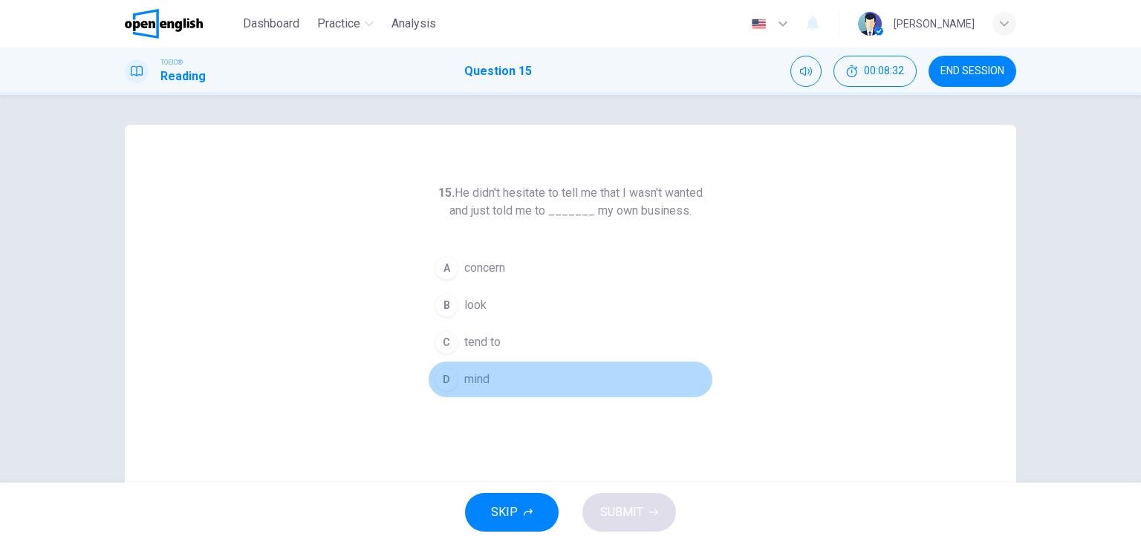
click at [475, 382] on span "mind" at bounding box center [476, 380] width 25 height 18
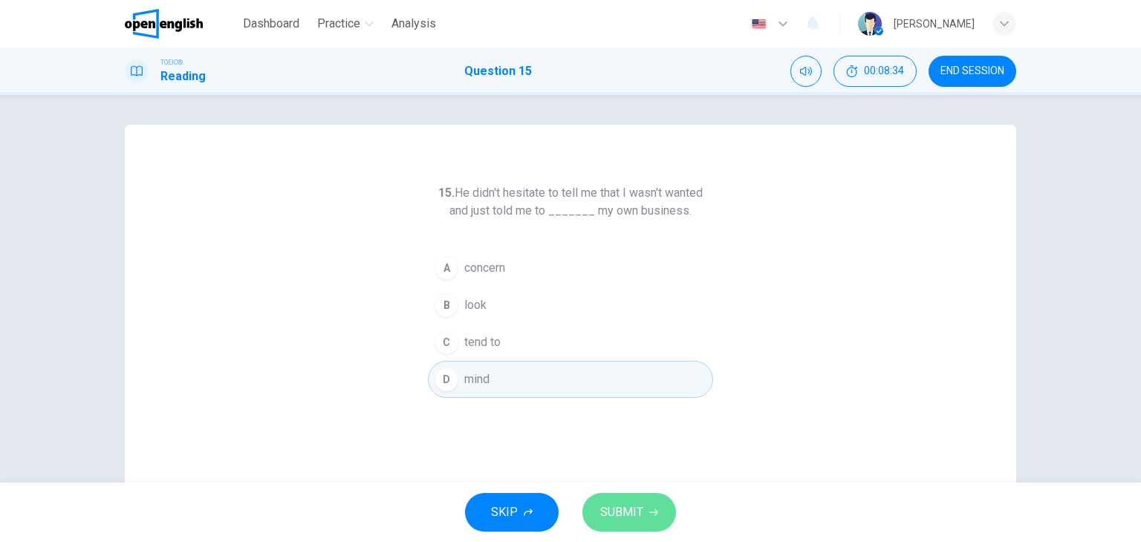
click at [615, 502] on span "SUBMIT" at bounding box center [621, 512] width 43 height 21
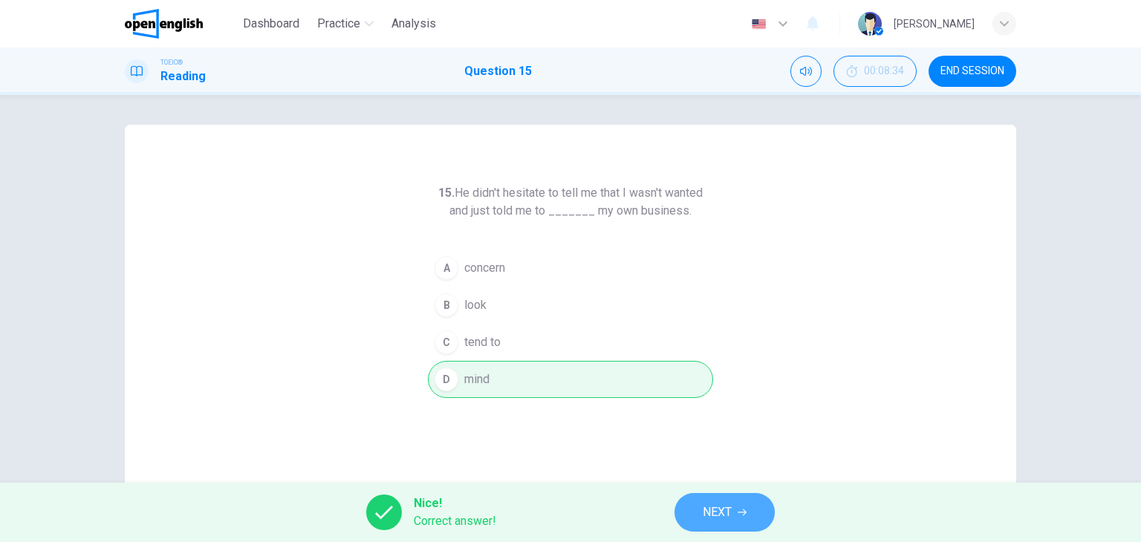
click at [714, 515] on span "NEXT" at bounding box center [717, 512] width 29 height 21
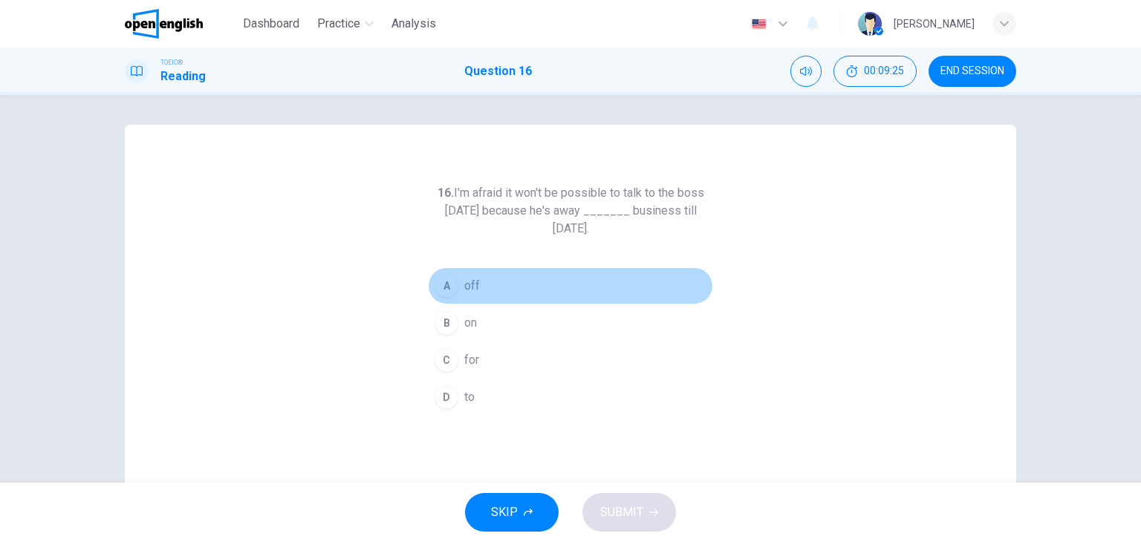
click at [480, 285] on button "A off" at bounding box center [570, 285] width 285 height 37
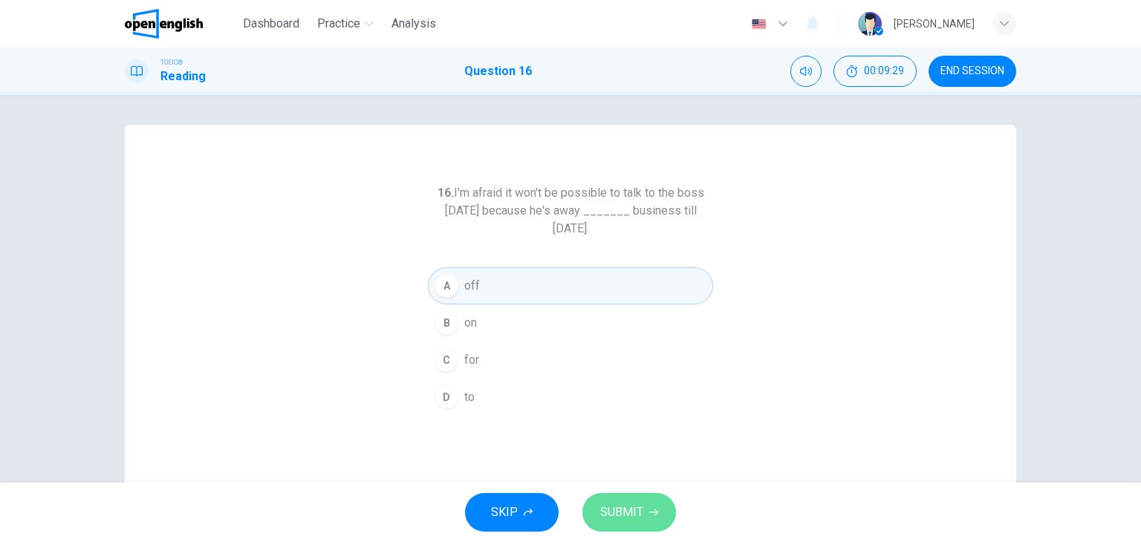
click at [623, 500] on button "SUBMIT" at bounding box center [629, 512] width 94 height 39
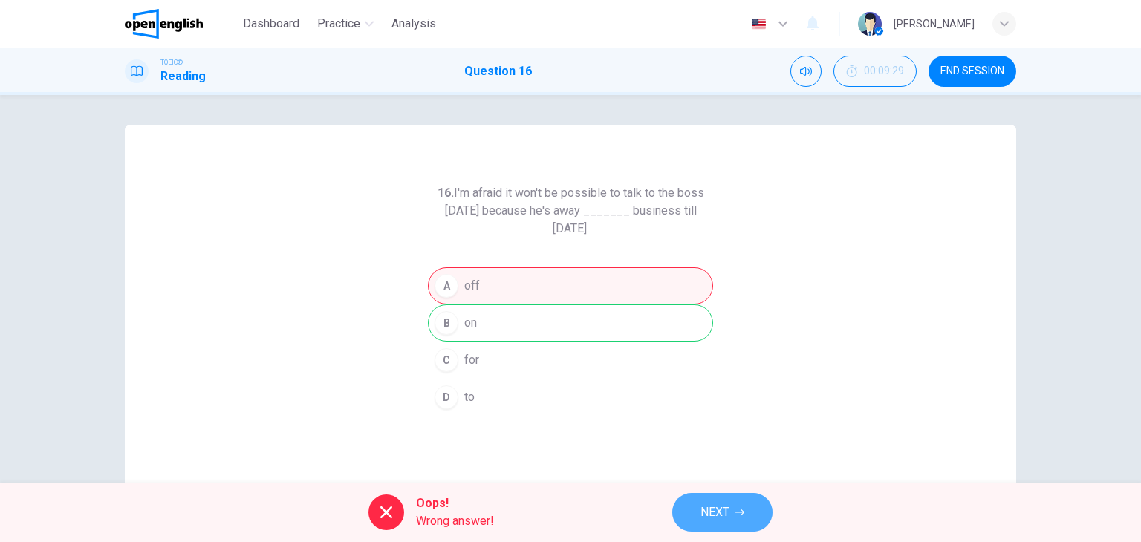
click at [717, 505] on span "NEXT" at bounding box center [714, 512] width 29 height 21
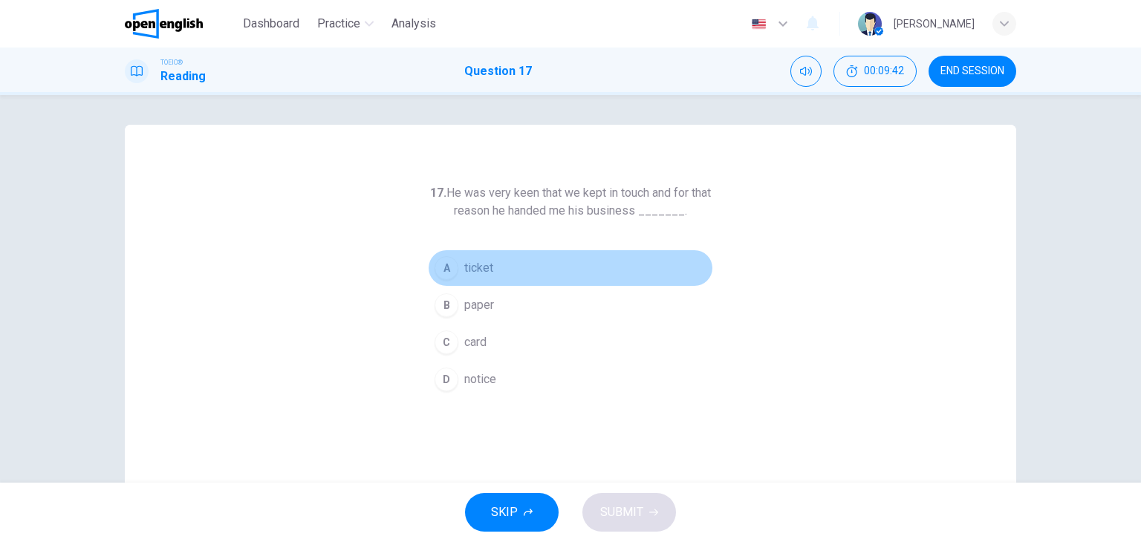
click at [484, 272] on span "ticket" at bounding box center [478, 268] width 29 height 18
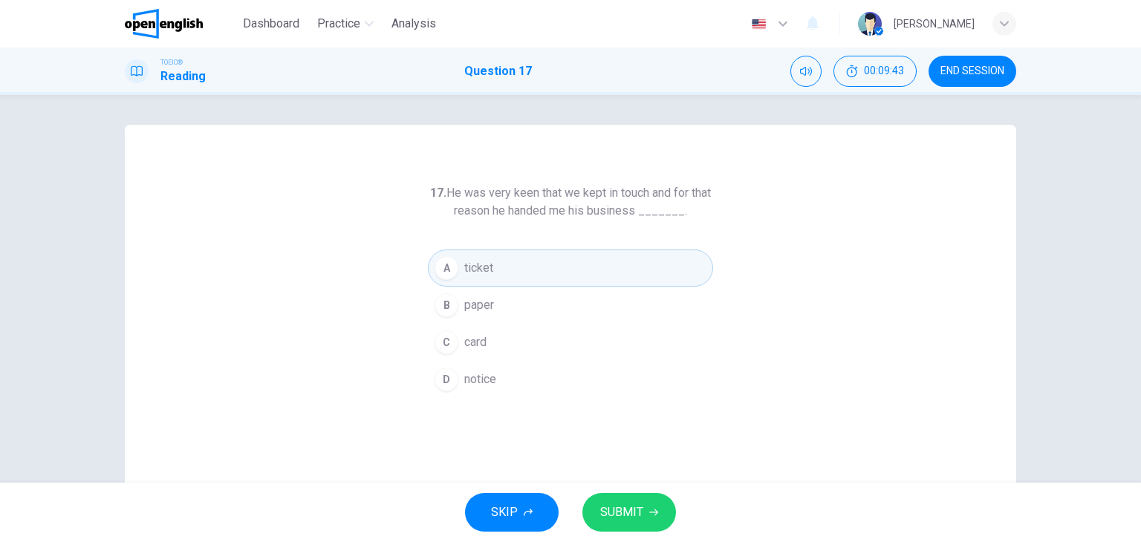
click at [625, 509] on span "SUBMIT" at bounding box center [621, 512] width 43 height 21
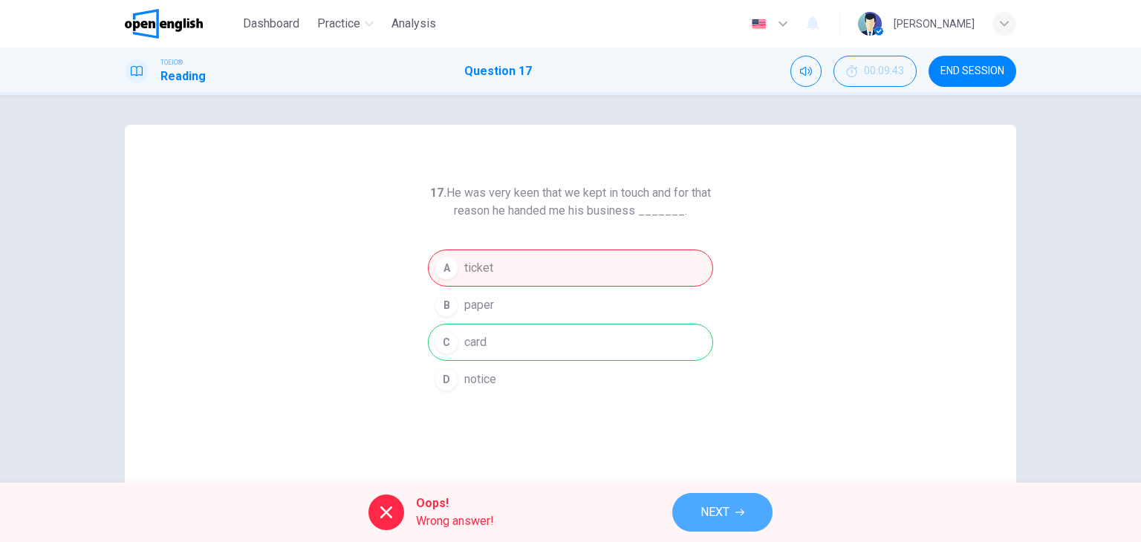
click at [715, 514] on span "NEXT" at bounding box center [714, 512] width 29 height 21
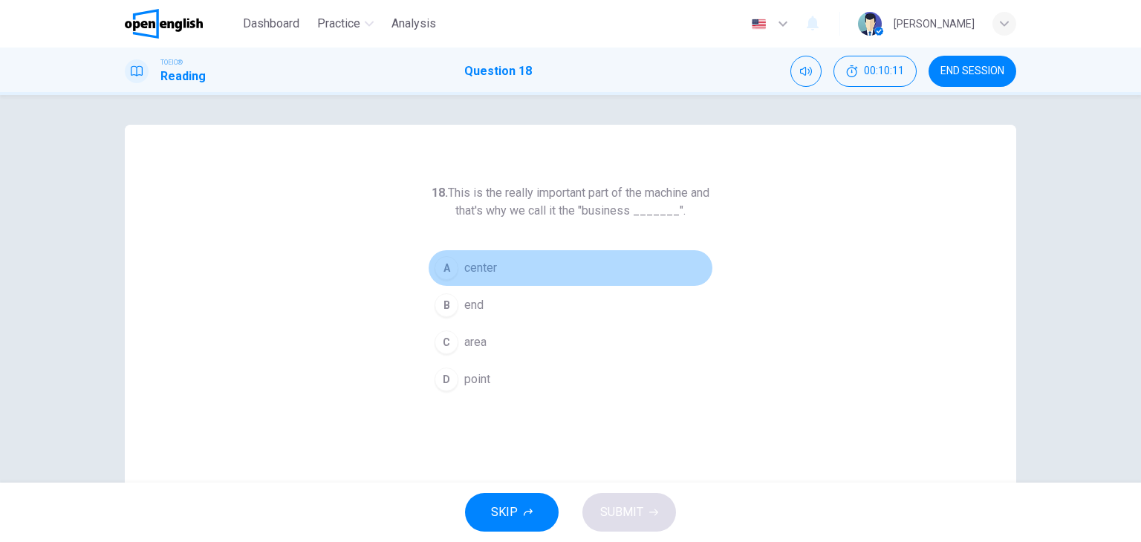
click at [477, 264] on span "center" at bounding box center [480, 268] width 33 height 18
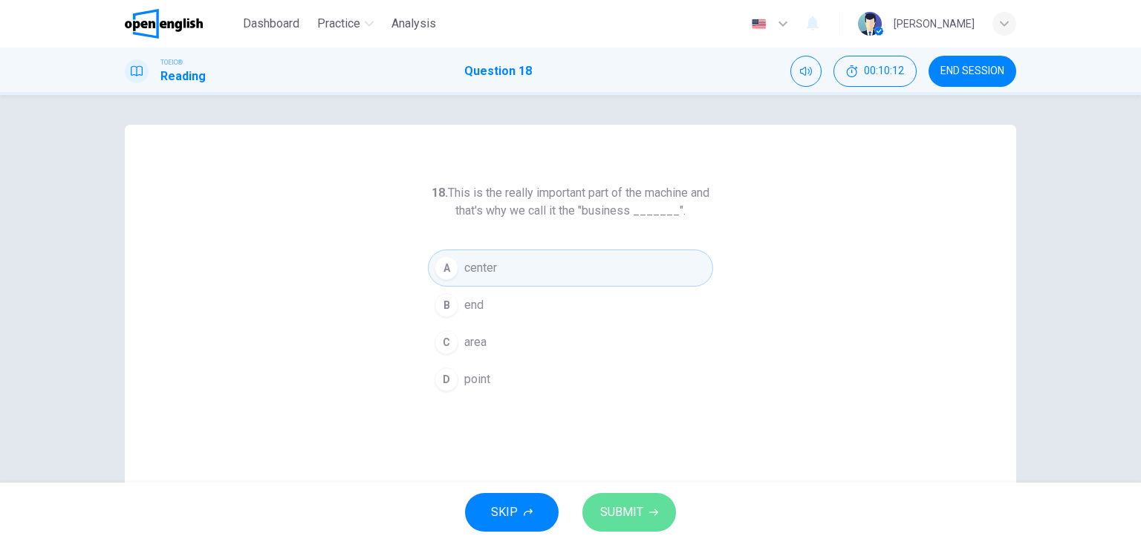
click at [622, 503] on span "SUBMIT" at bounding box center [621, 512] width 43 height 21
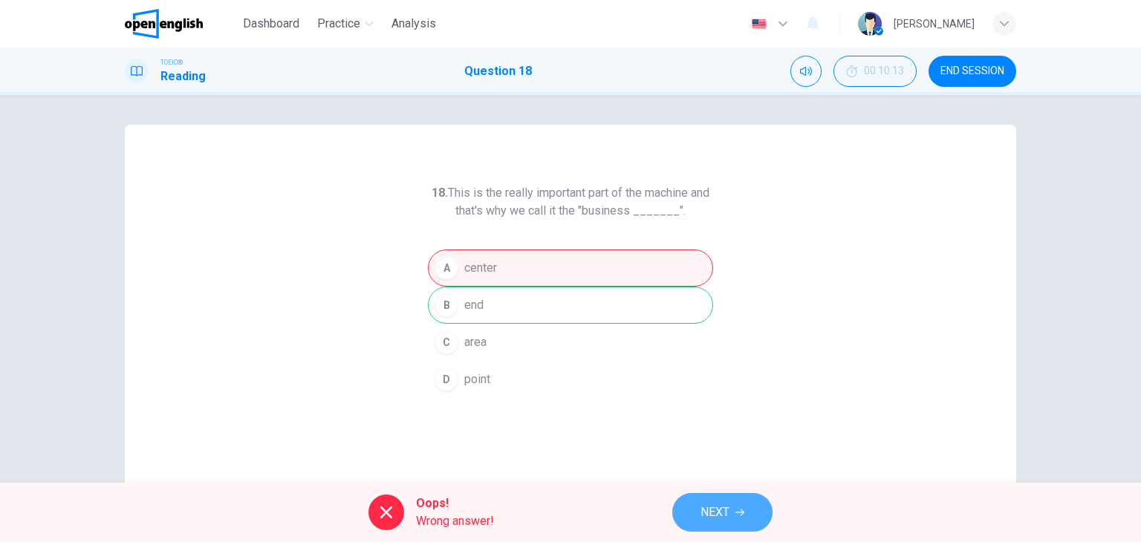
click at [735, 498] on button "NEXT" at bounding box center [722, 512] width 100 height 39
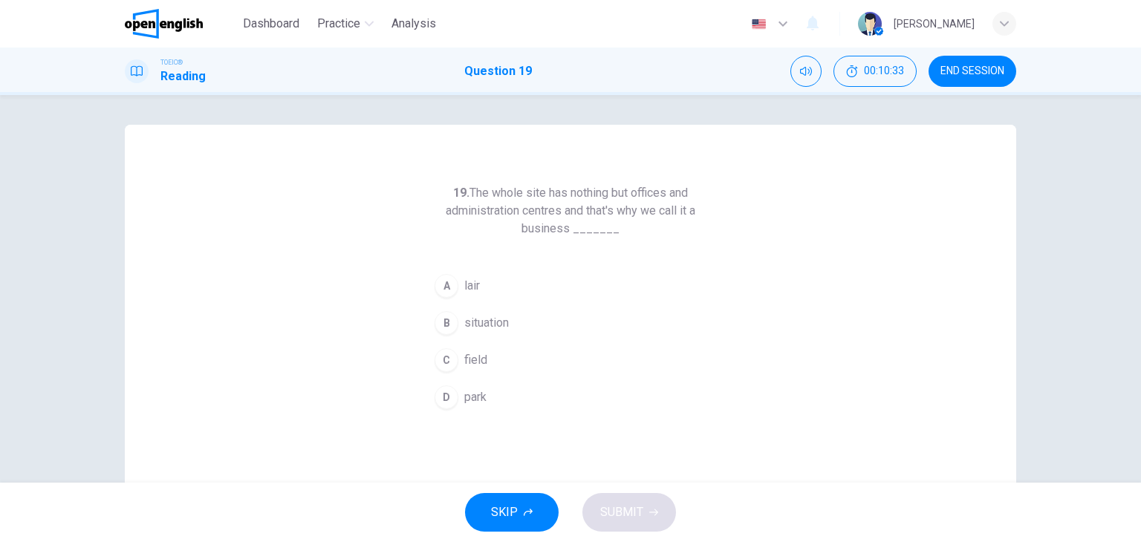
click at [487, 322] on span "situation" at bounding box center [486, 323] width 45 height 18
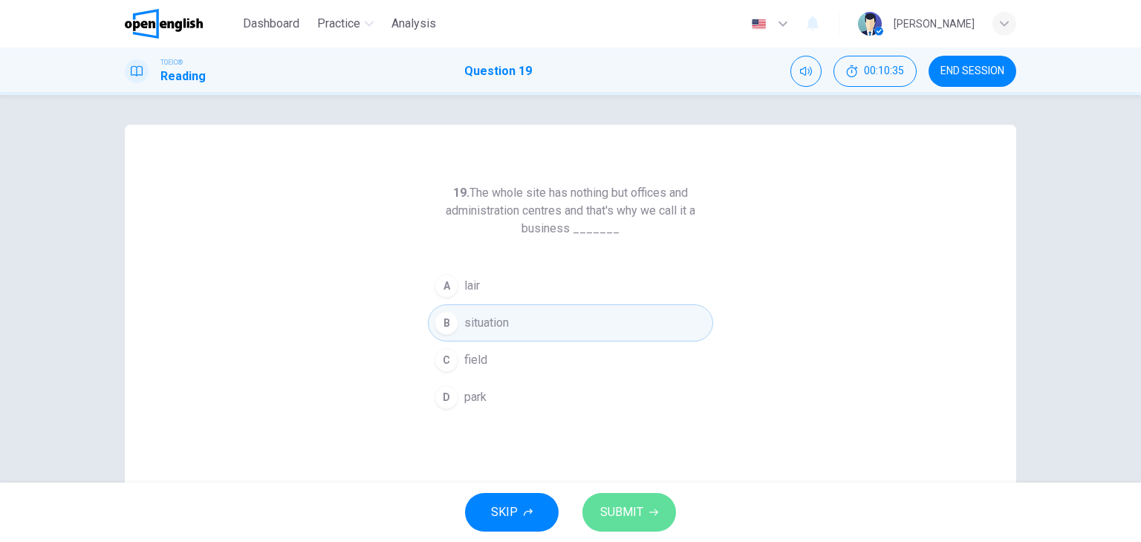
click at [625, 503] on span "SUBMIT" at bounding box center [621, 512] width 43 height 21
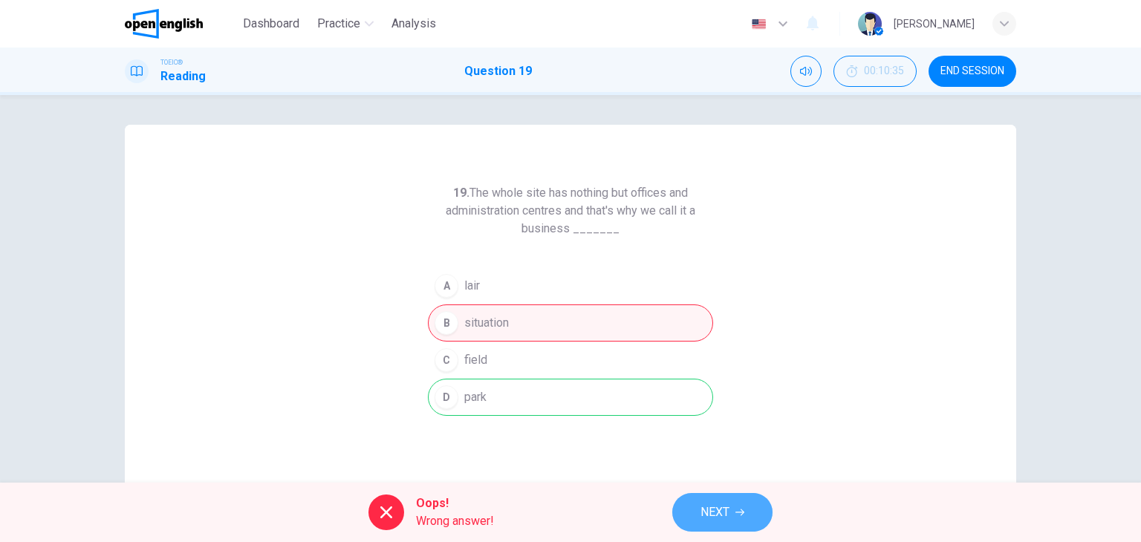
click at [708, 505] on span "NEXT" at bounding box center [714, 512] width 29 height 21
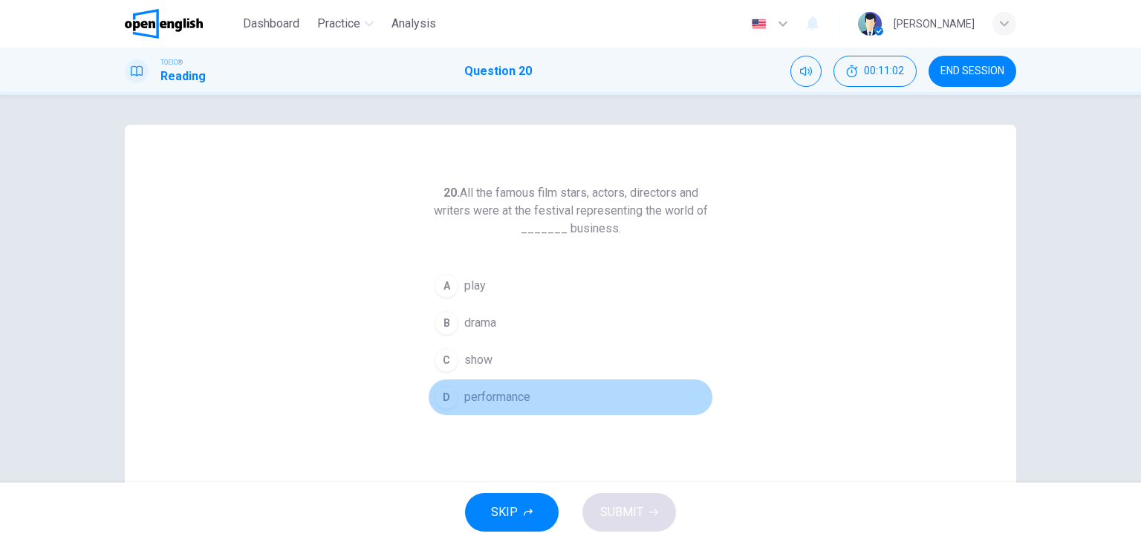
click at [511, 399] on span "performance" at bounding box center [497, 397] width 66 height 18
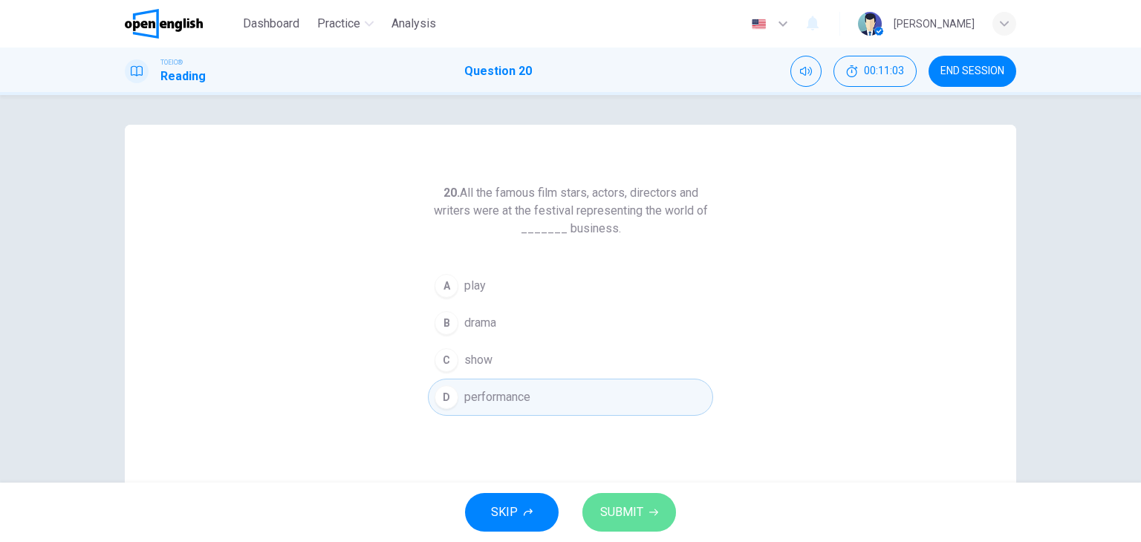
click at [628, 500] on button "SUBMIT" at bounding box center [629, 512] width 94 height 39
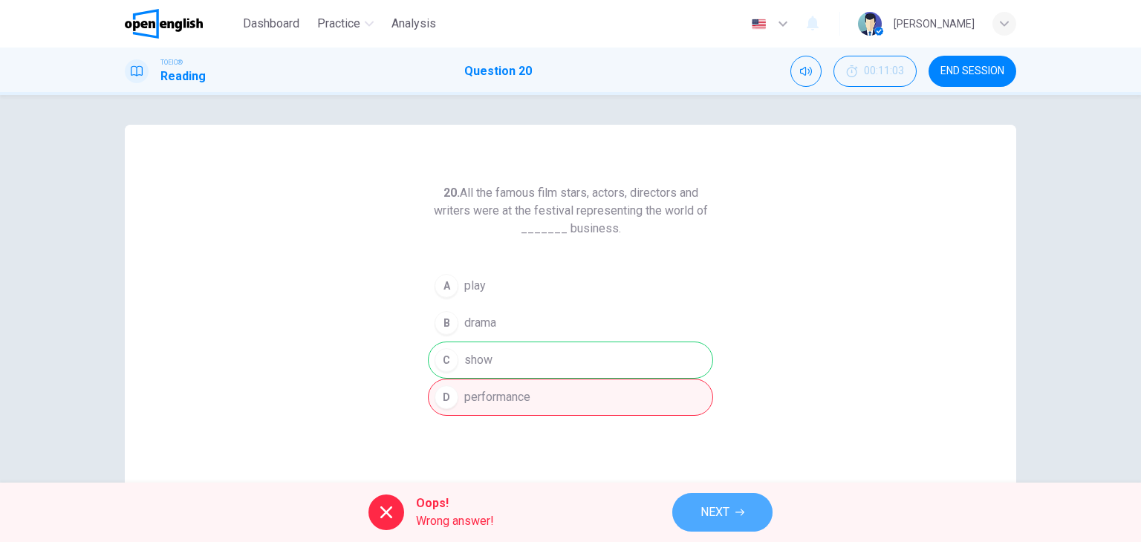
click at [720, 509] on span "NEXT" at bounding box center [714, 512] width 29 height 21
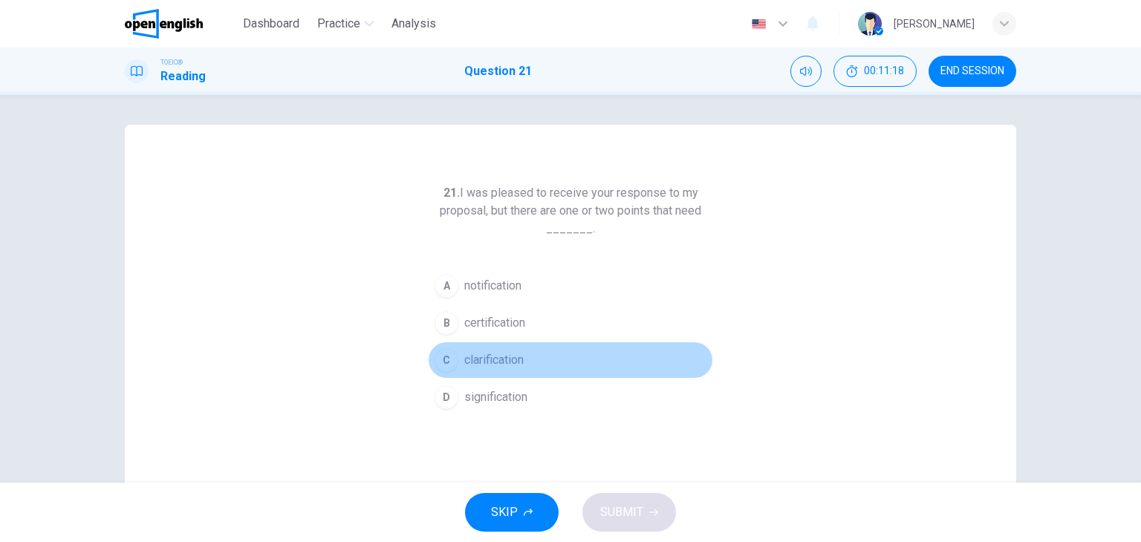
click at [501, 366] on span "clarification" at bounding box center [493, 360] width 59 height 18
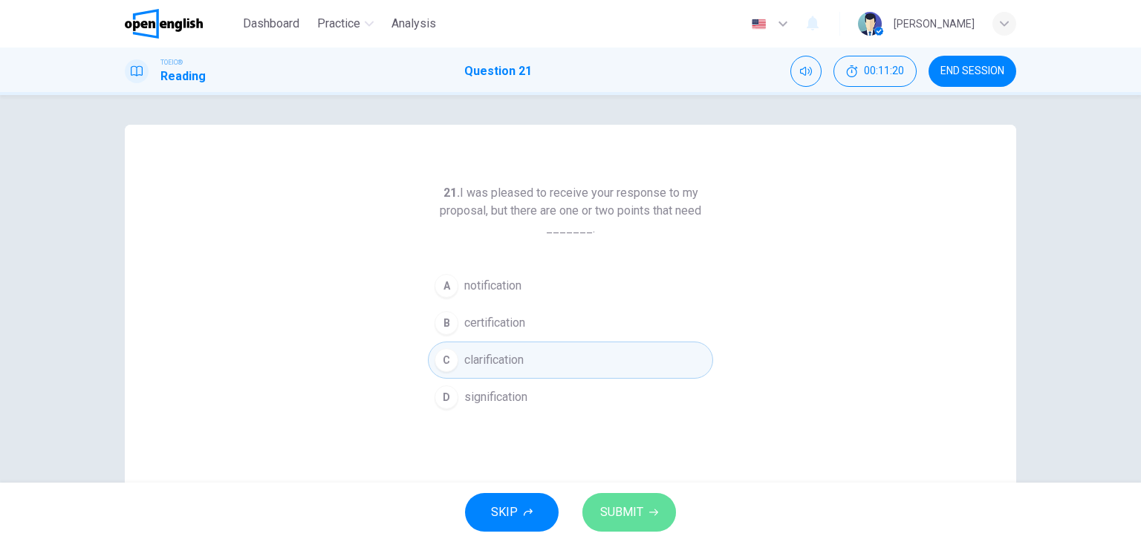
click at [615, 506] on span "SUBMIT" at bounding box center [621, 512] width 43 height 21
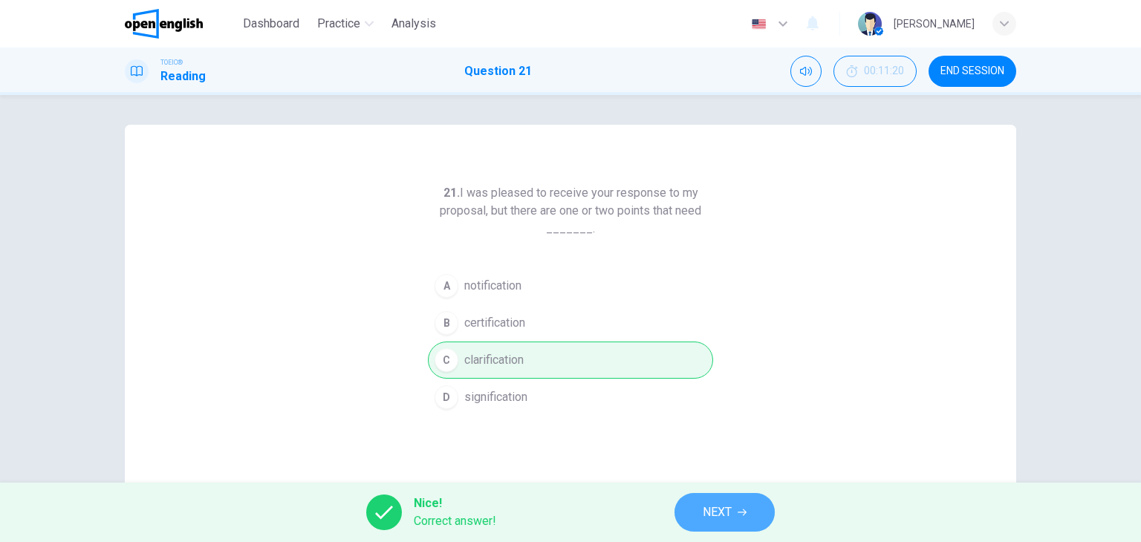
click at [725, 506] on span "NEXT" at bounding box center [717, 512] width 29 height 21
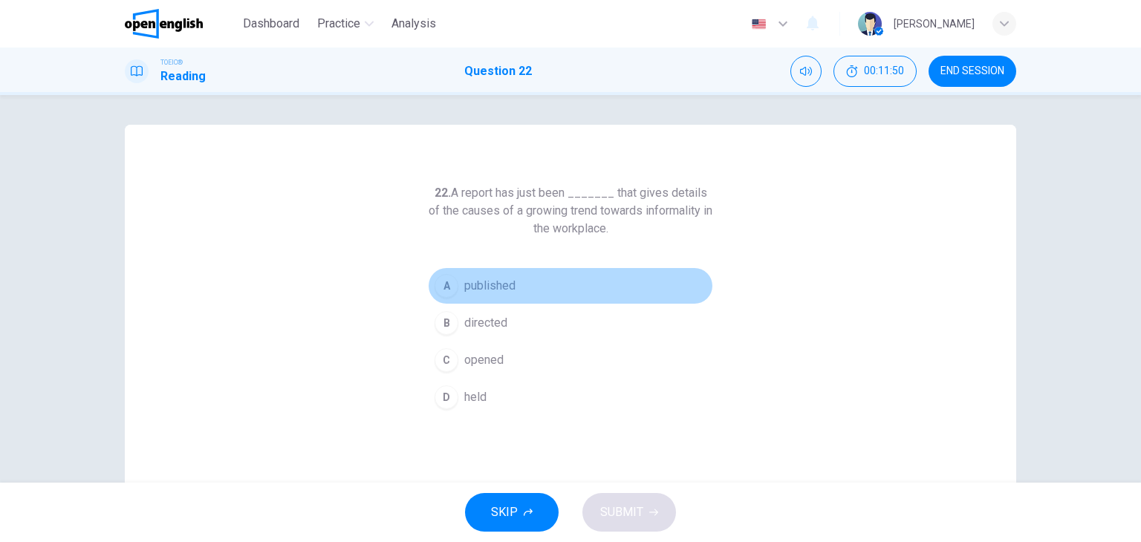
click at [508, 292] on span "published" at bounding box center [489, 286] width 51 height 18
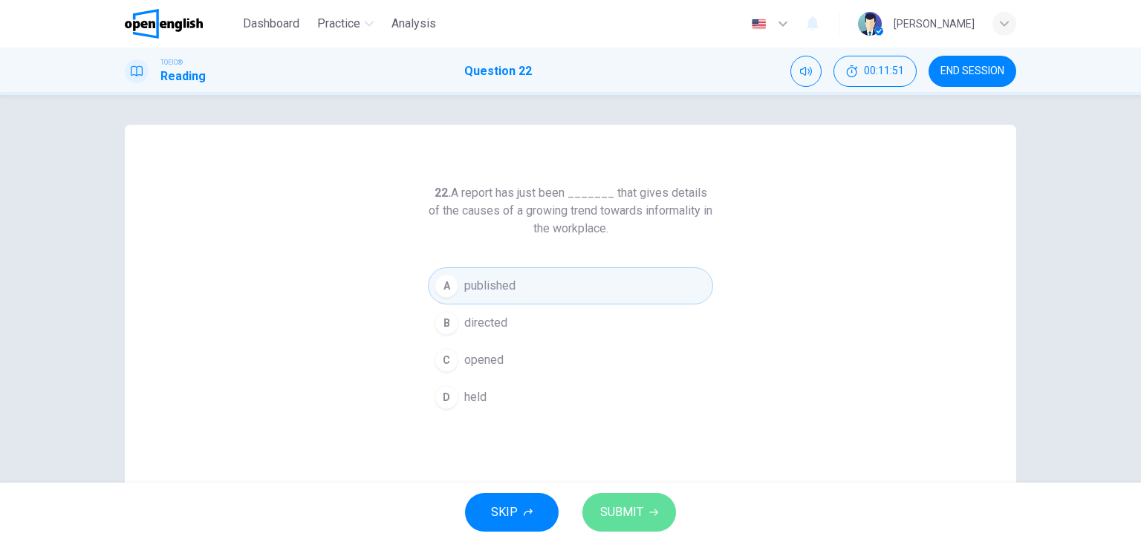
click at [656, 512] on button "SUBMIT" at bounding box center [629, 512] width 94 height 39
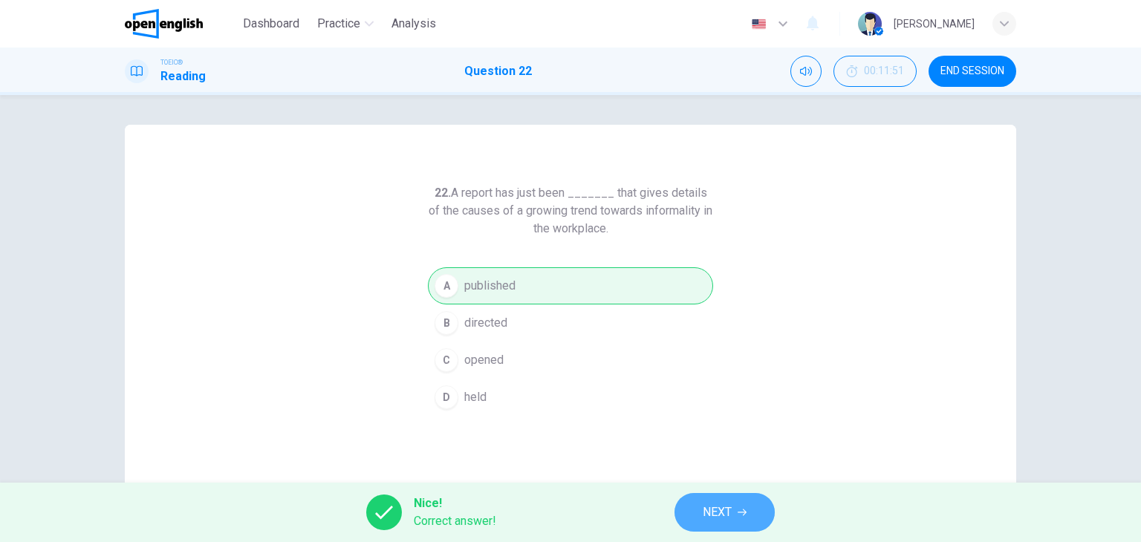
click at [724, 514] on span "NEXT" at bounding box center [717, 512] width 29 height 21
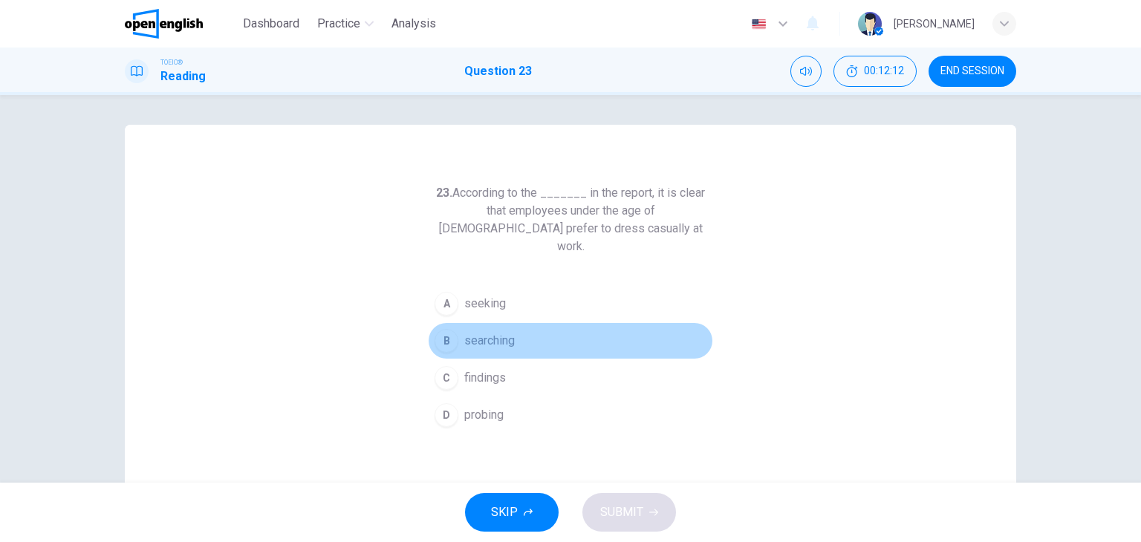
click at [489, 332] on span "searching" at bounding box center [489, 341] width 50 height 18
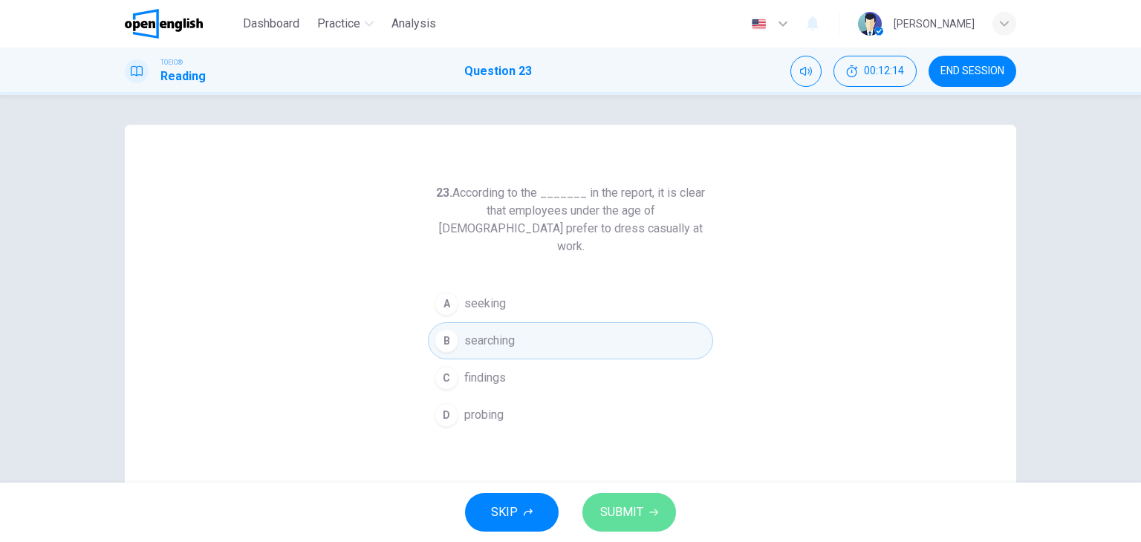
click at [625, 510] on span "SUBMIT" at bounding box center [621, 512] width 43 height 21
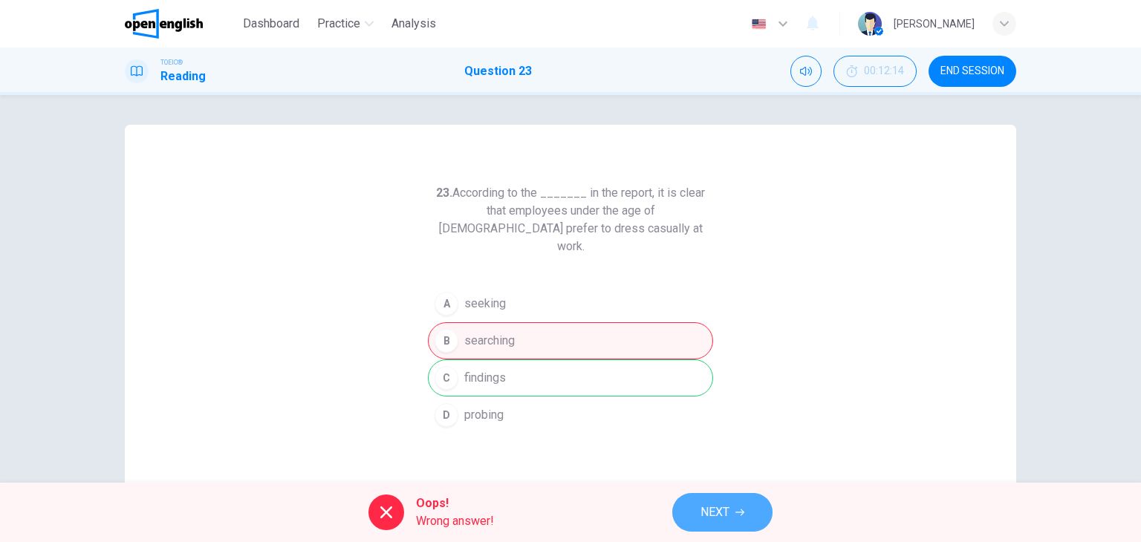
click at [737, 497] on button "NEXT" at bounding box center [722, 512] width 100 height 39
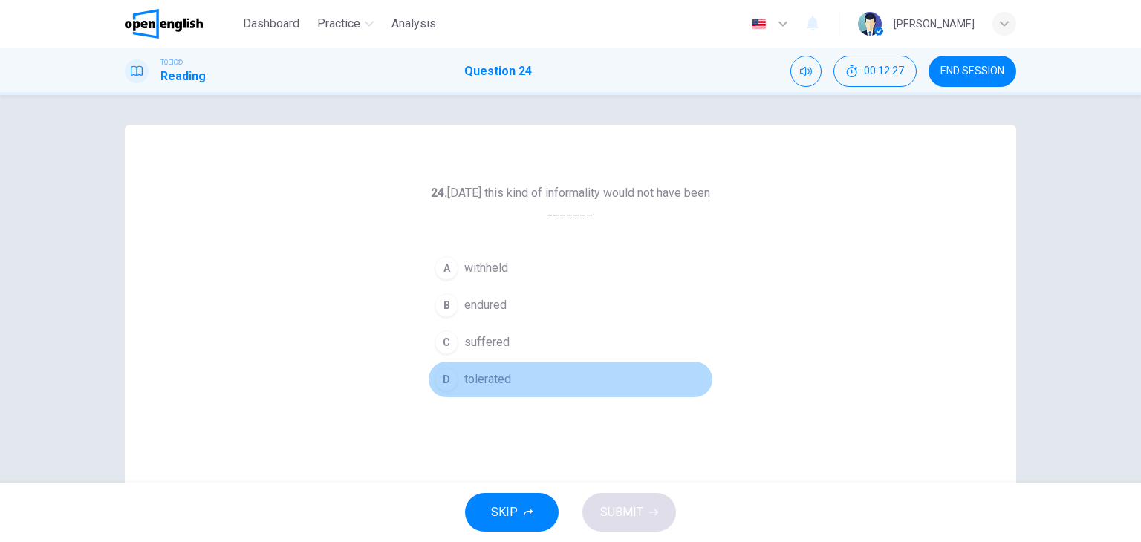
click at [492, 374] on span "tolerated" at bounding box center [487, 380] width 47 height 18
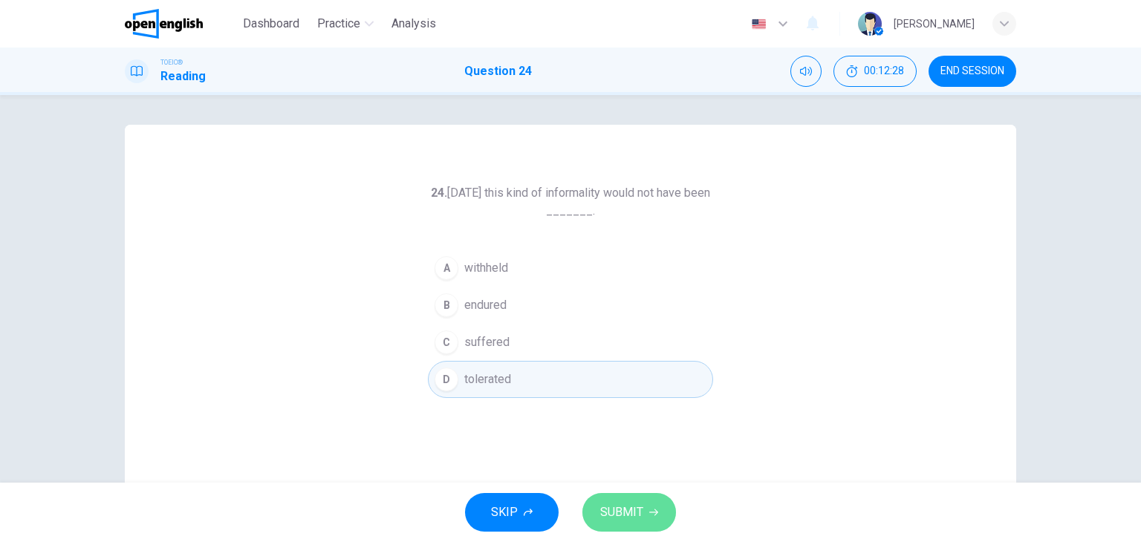
click at [636, 509] on span "SUBMIT" at bounding box center [621, 512] width 43 height 21
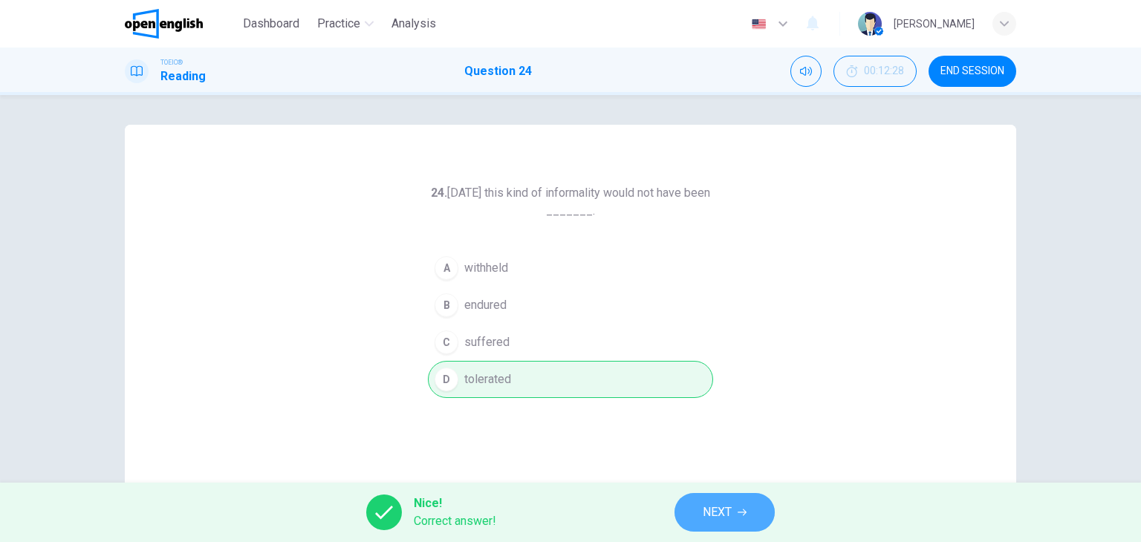
click at [710, 507] on span "NEXT" at bounding box center [717, 512] width 29 height 21
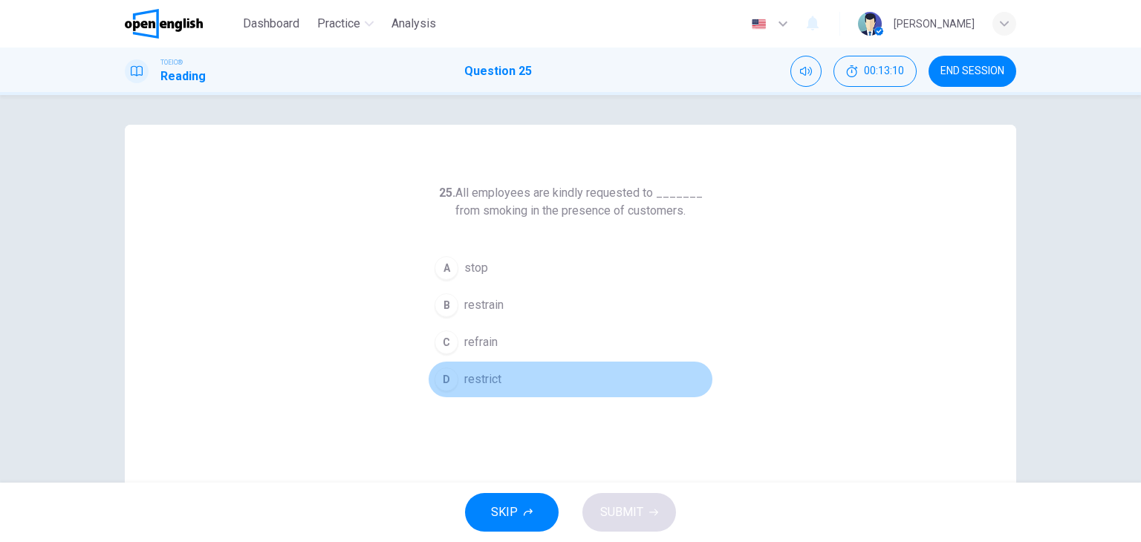
click at [499, 375] on button "D restrict" at bounding box center [570, 379] width 285 height 37
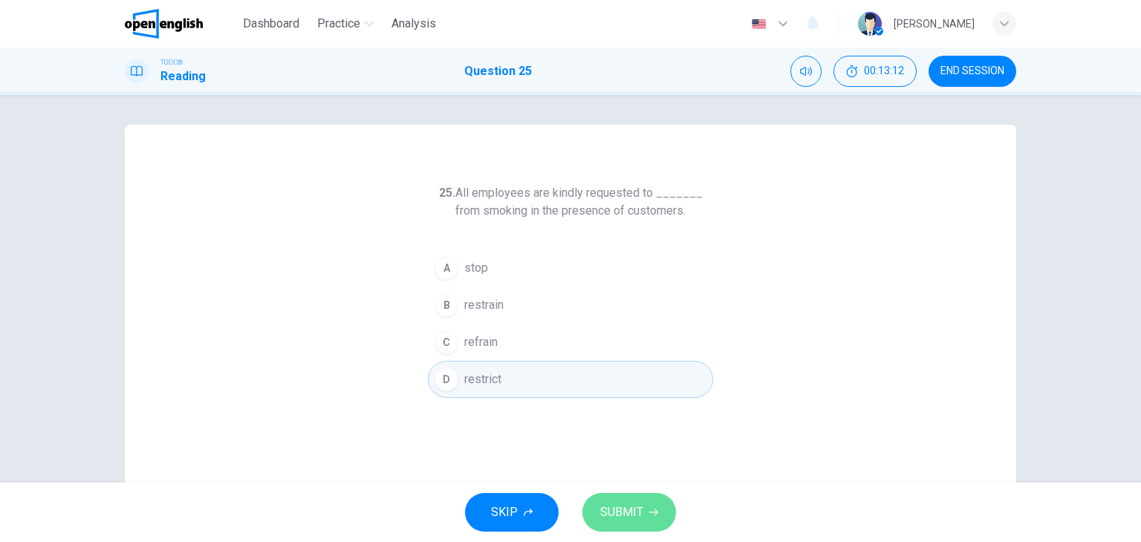
click at [621, 503] on span "SUBMIT" at bounding box center [621, 512] width 43 height 21
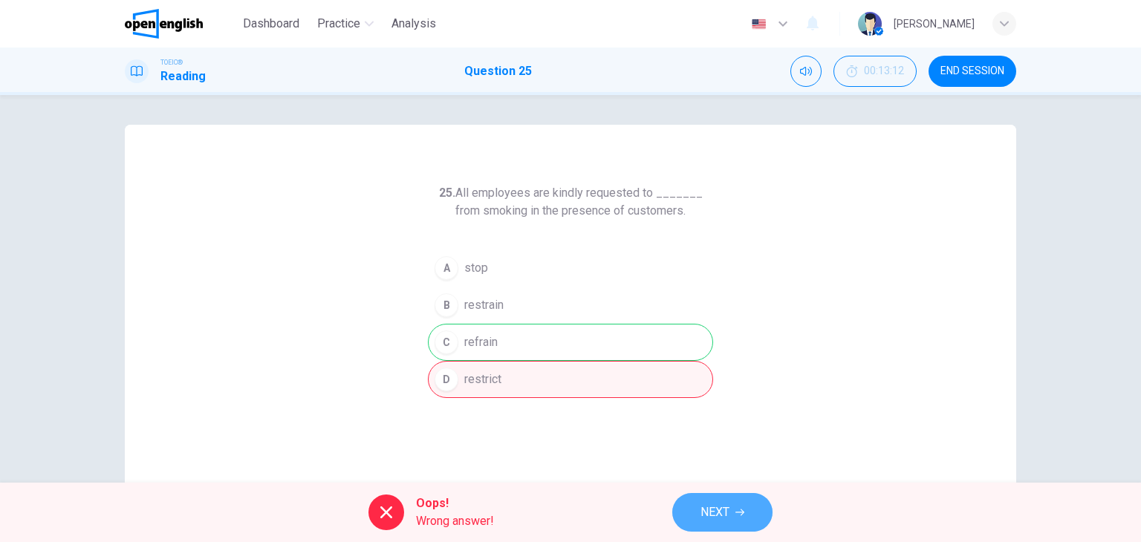
click at [725, 512] on span "NEXT" at bounding box center [714, 512] width 29 height 21
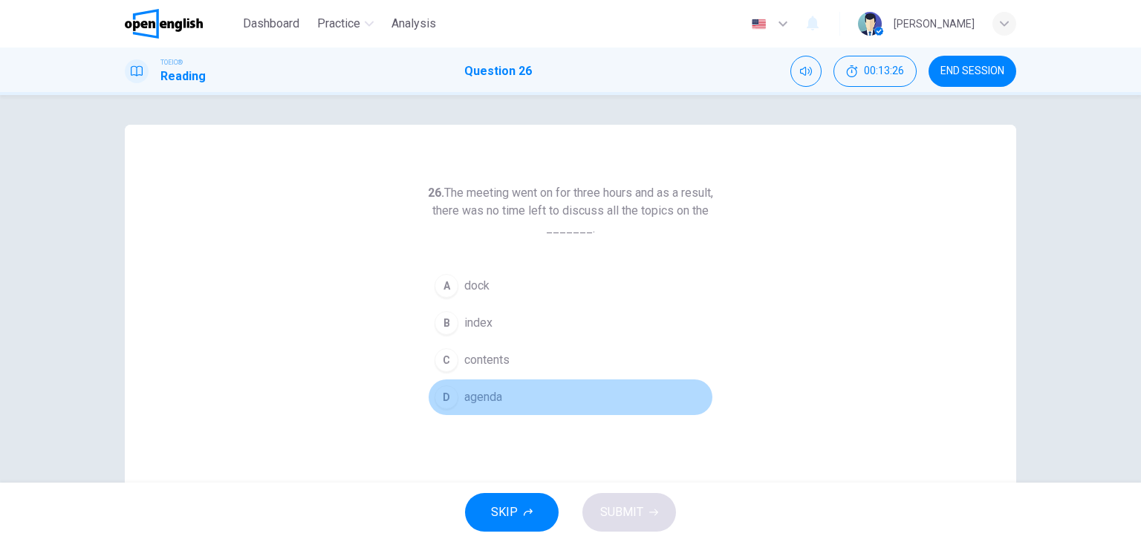
click at [506, 400] on button "D agenda" at bounding box center [570, 397] width 285 height 37
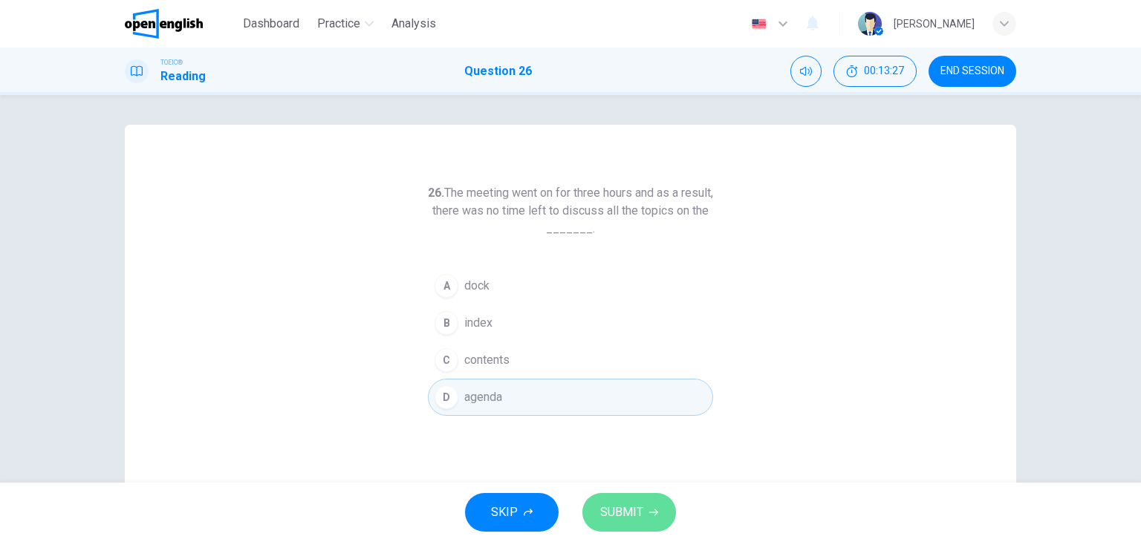
click at [650, 518] on button "SUBMIT" at bounding box center [629, 512] width 94 height 39
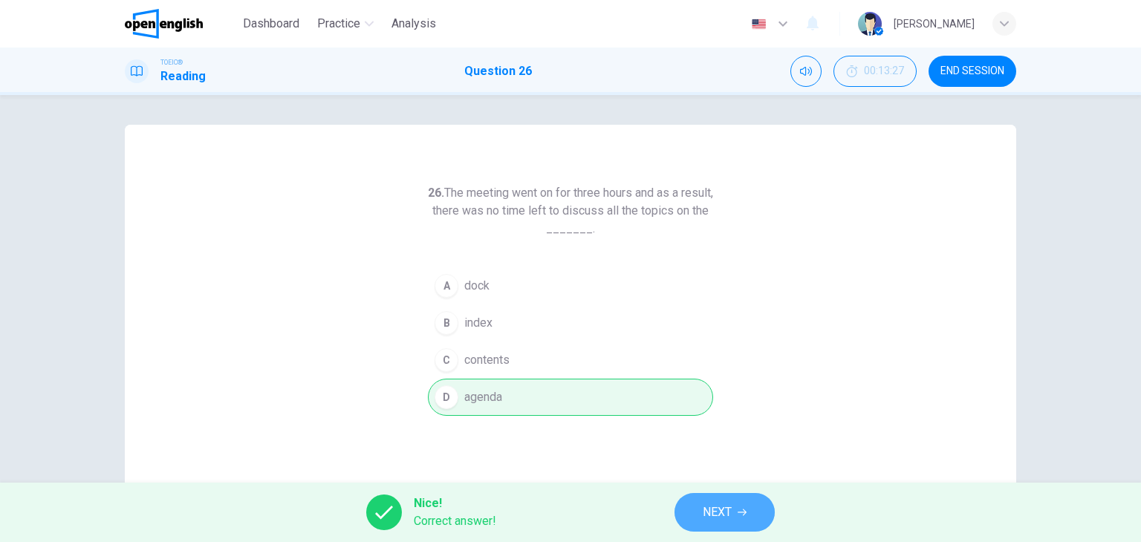
click at [695, 503] on button "NEXT" at bounding box center [724, 512] width 100 height 39
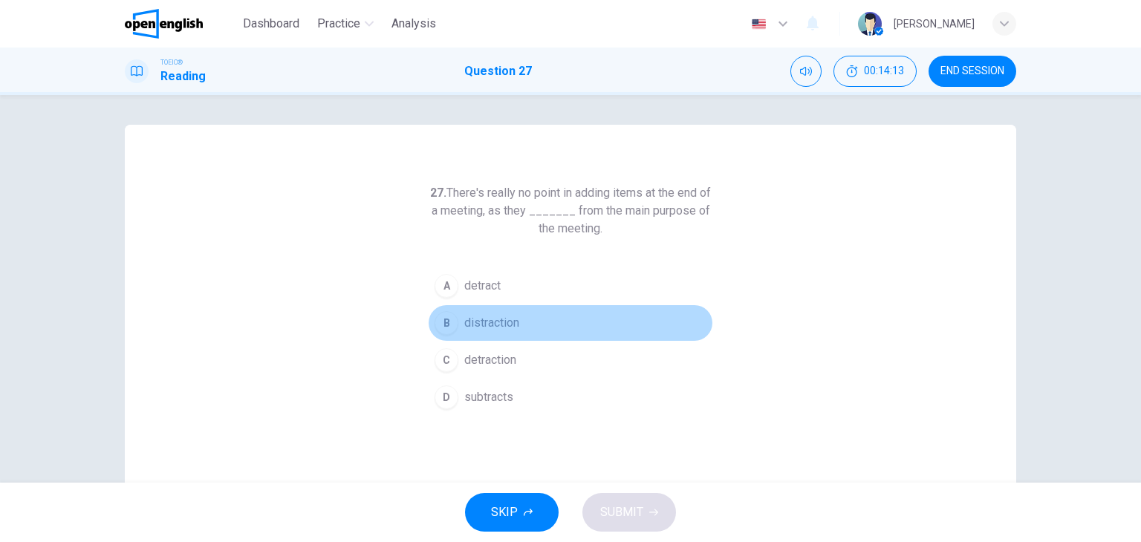
click at [499, 319] on span "distraction" at bounding box center [491, 323] width 55 height 18
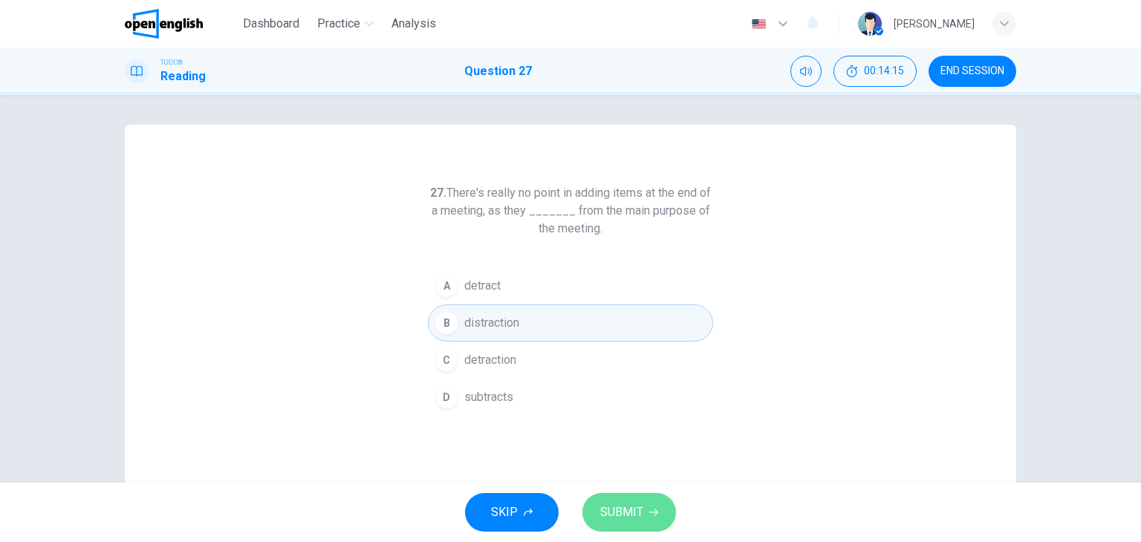
click at [613, 504] on span "SUBMIT" at bounding box center [621, 512] width 43 height 21
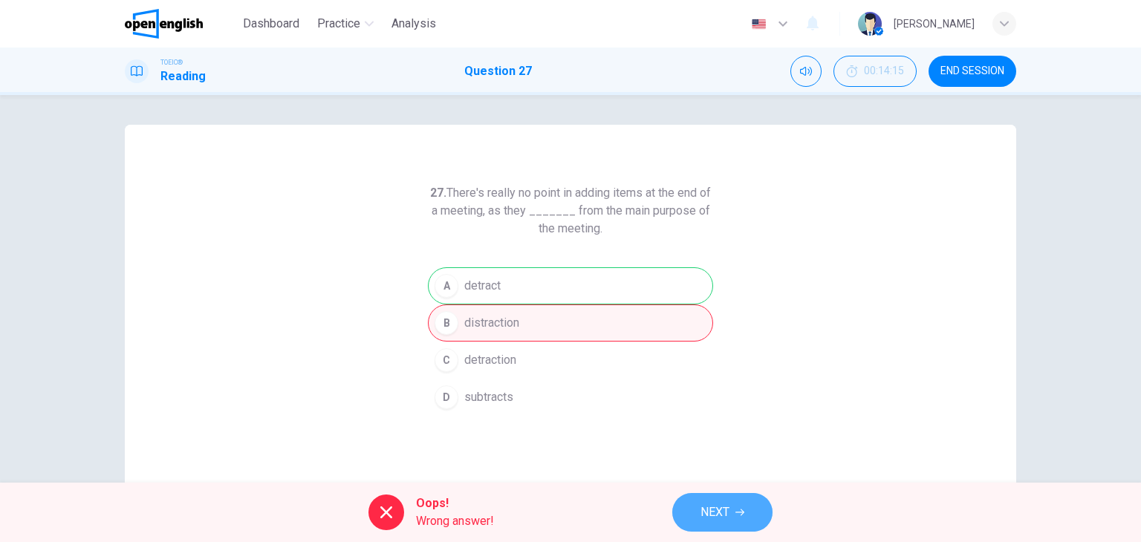
click at [737, 498] on button "NEXT" at bounding box center [722, 512] width 100 height 39
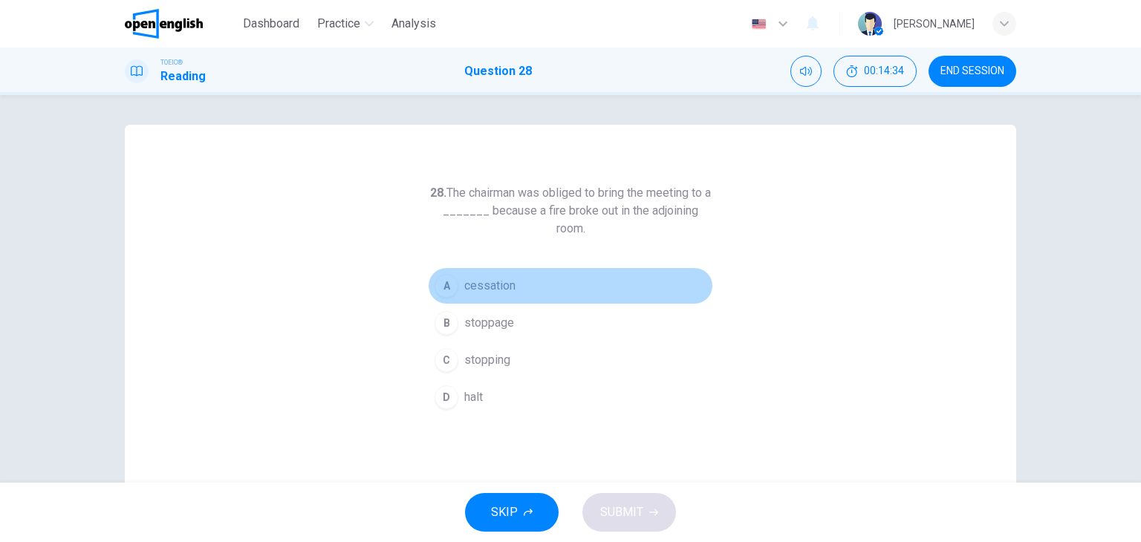
click at [498, 277] on span "cessation" at bounding box center [489, 286] width 51 height 18
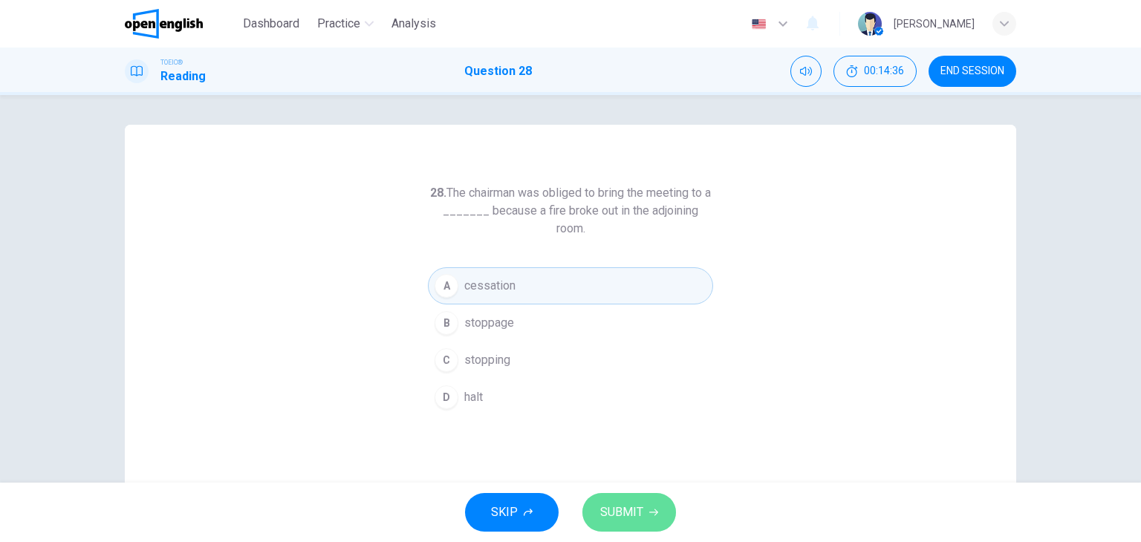
click at [606, 500] on button "SUBMIT" at bounding box center [629, 512] width 94 height 39
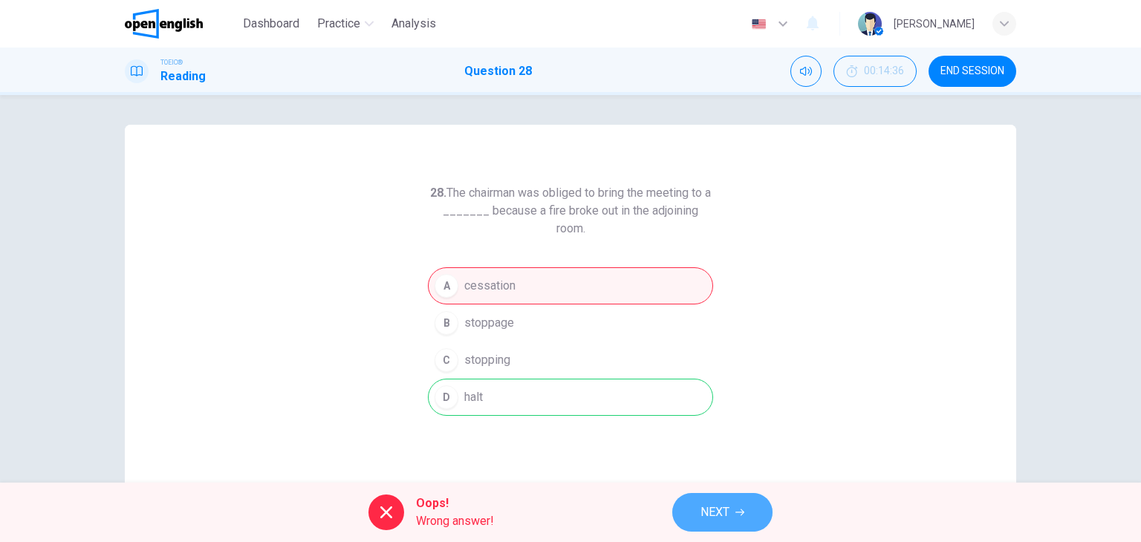
click at [737, 515] on icon "button" at bounding box center [739, 512] width 9 height 9
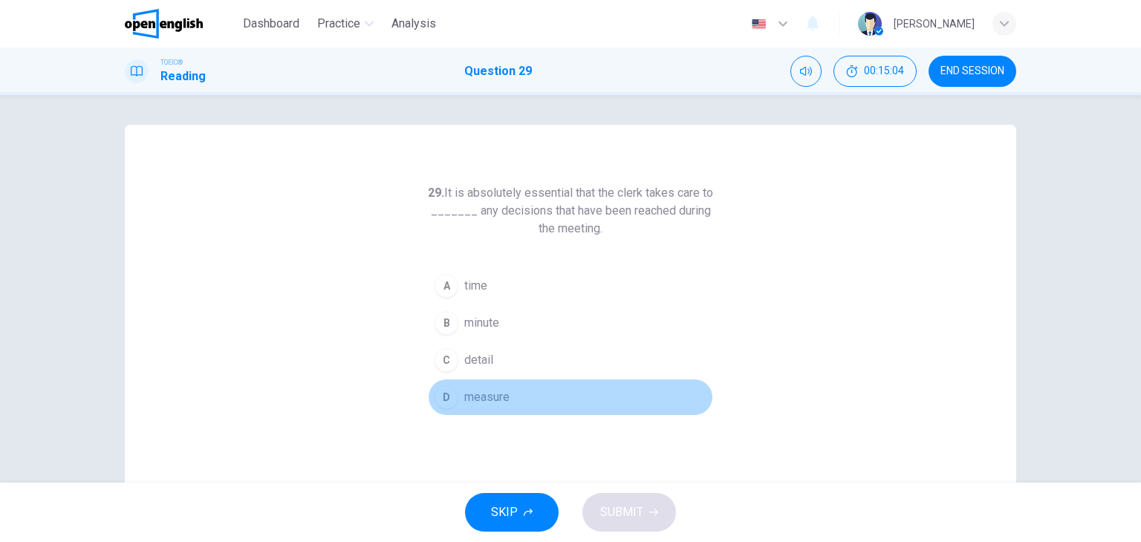
click at [479, 399] on span "measure" at bounding box center [486, 397] width 45 height 18
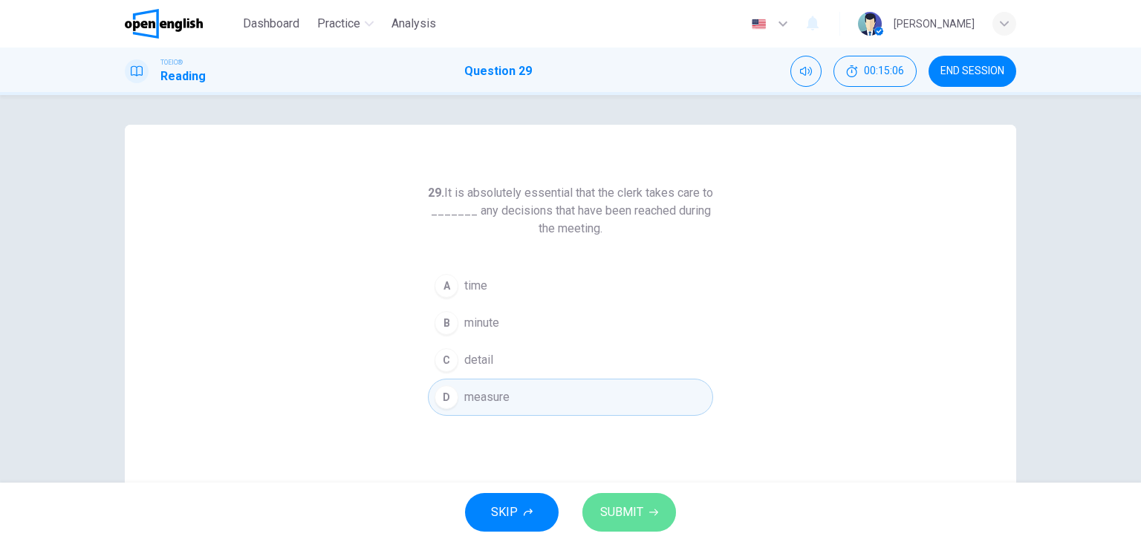
click at [614, 505] on span "SUBMIT" at bounding box center [621, 512] width 43 height 21
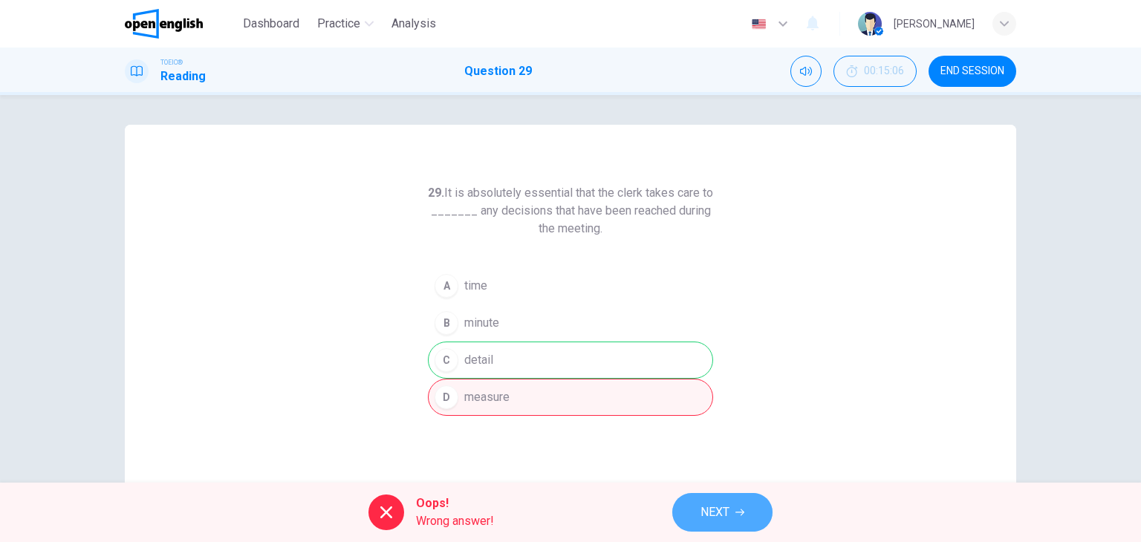
click at [718, 514] on span "NEXT" at bounding box center [714, 512] width 29 height 21
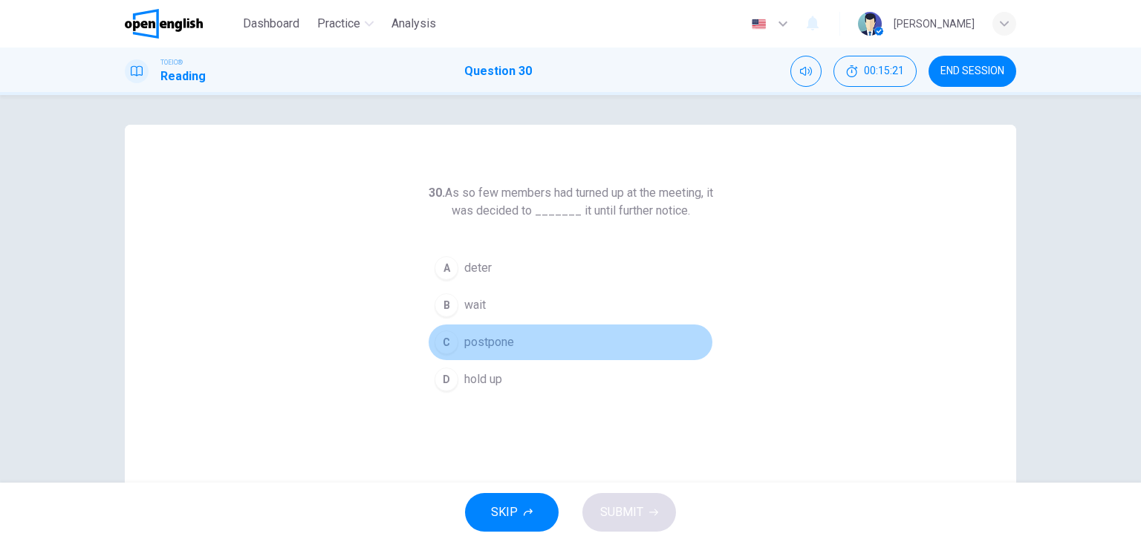
click at [489, 339] on span "postpone" at bounding box center [489, 342] width 50 height 18
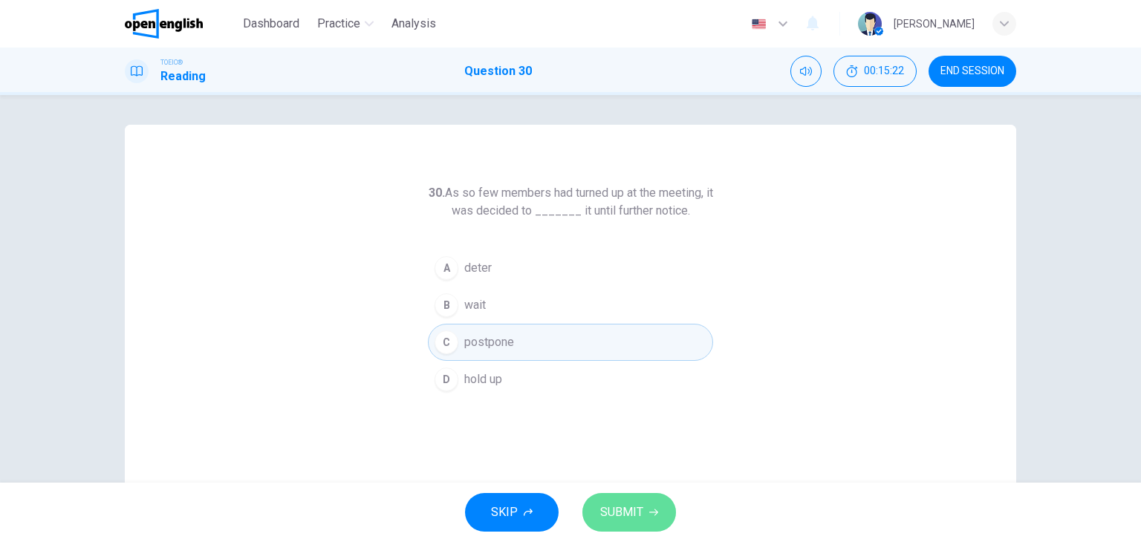
click at [621, 501] on button "SUBMIT" at bounding box center [629, 512] width 94 height 39
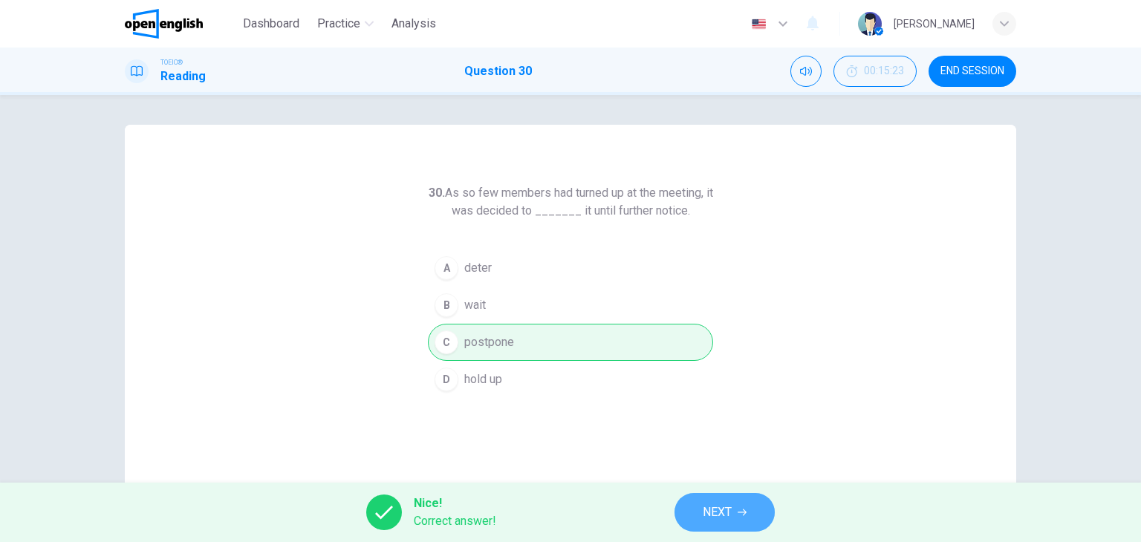
click at [719, 516] on span "NEXT" at bounding box center [717, 512] width 29 height 21
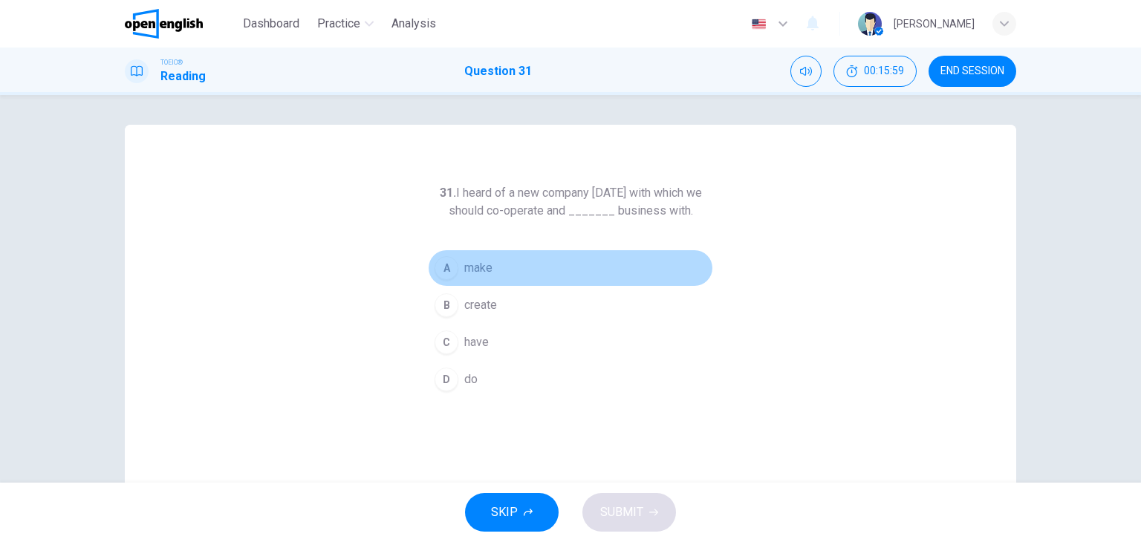
click at [494, 273] on button "A make" at bounding box center [570, 268] width 285 height 37
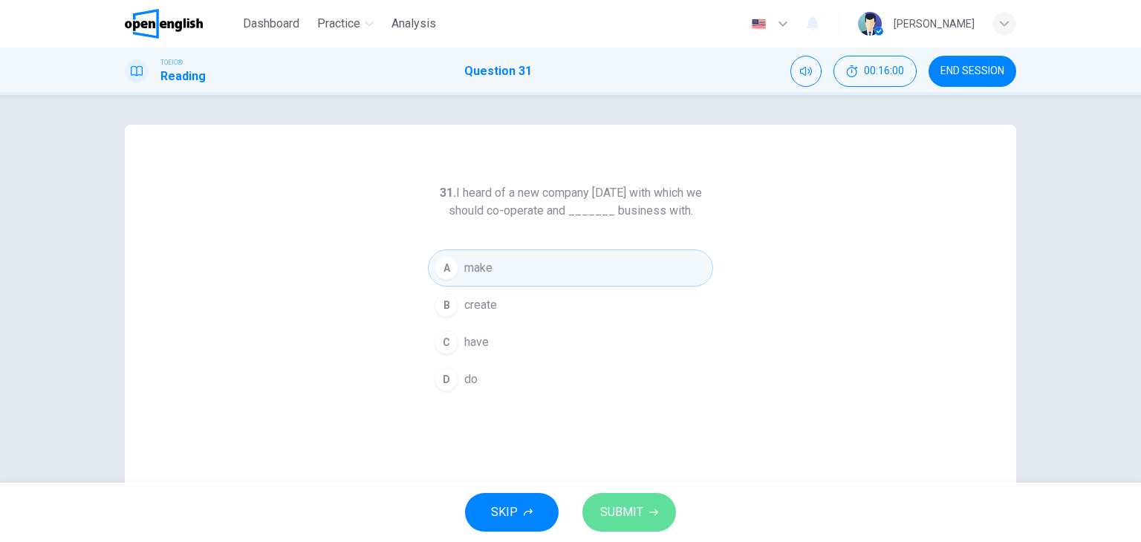
click at [627, 515] on span "SUBMIT" at bounding box center [621, 512] width 43 height 21
